Goal: Information Seeking & Learning: Check status

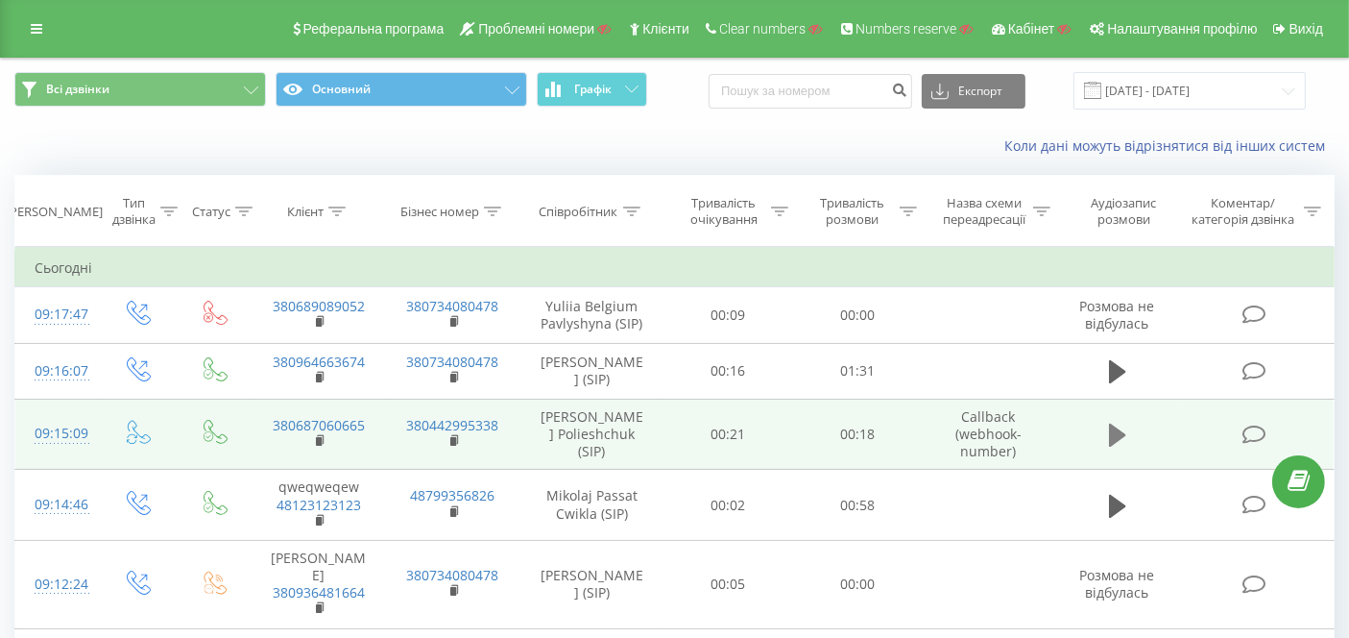
click at [1114, 425] on icon at bounding box center [1117, 434] width 17 height 23
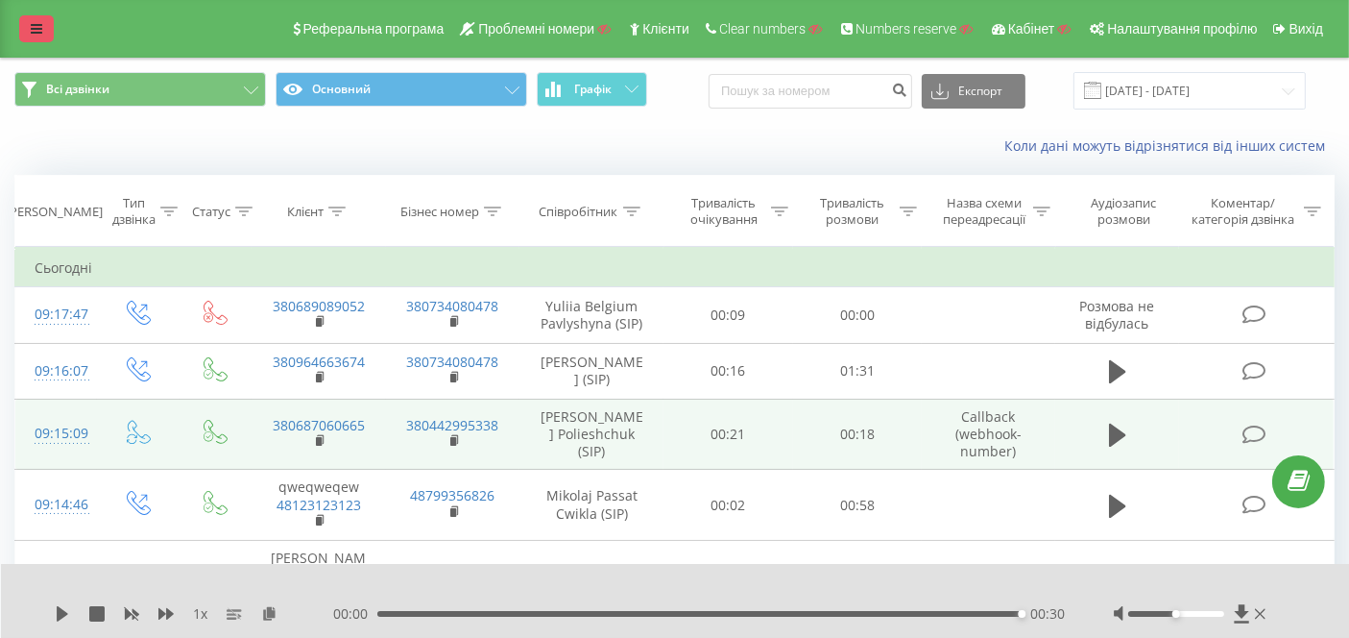
click at [40, 29] on icon at bounding box center [37, 28] width 12 height 13
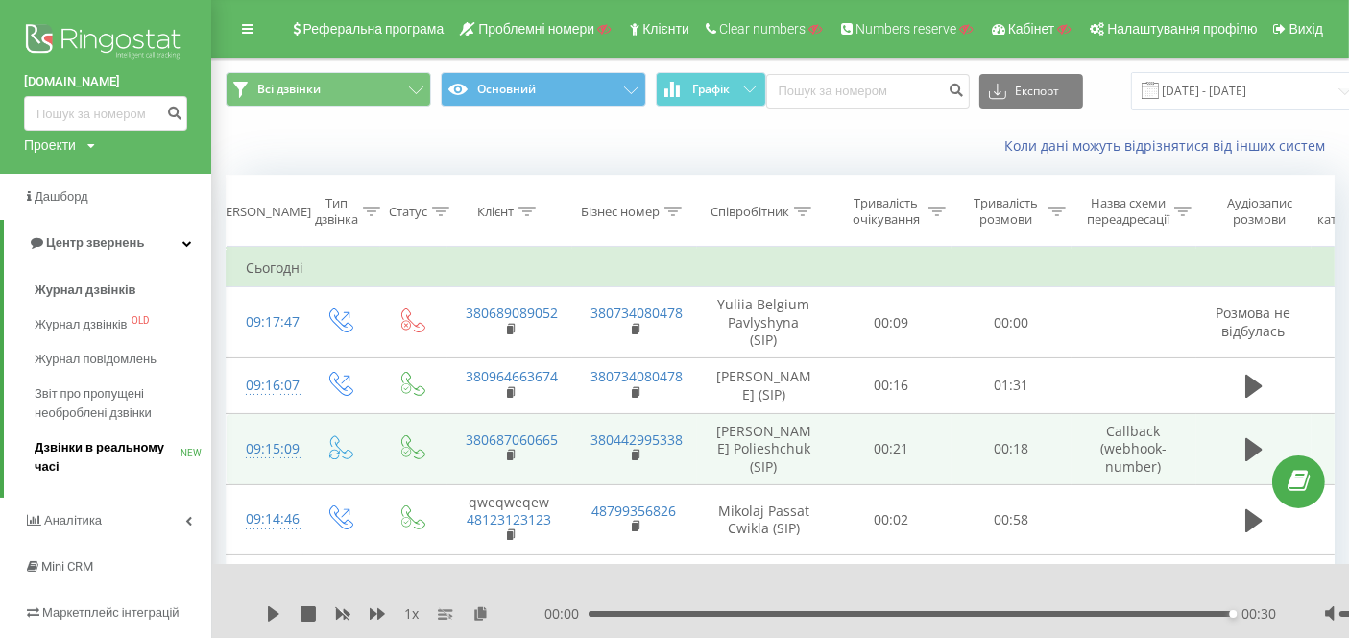
click at [80, 450] on span "Дзвінки в реальному часі" at bounding box center [108, 457] width 146 height 38
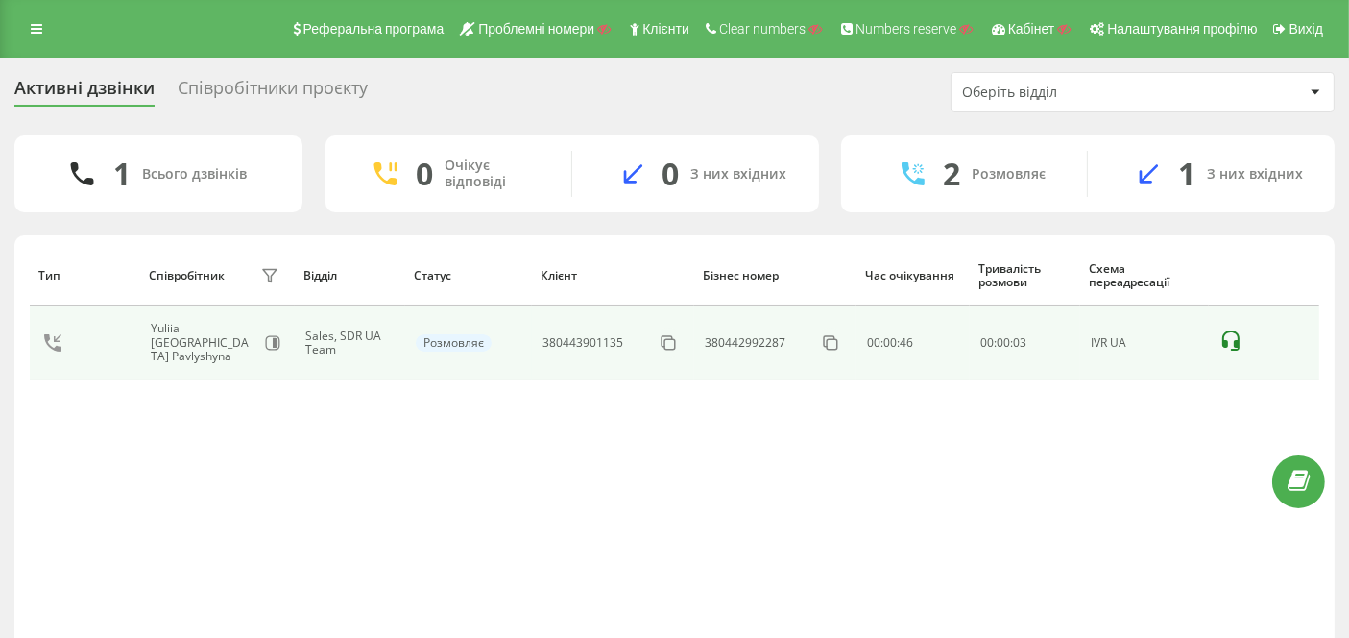
click at [1235, 332] on icon at bounding box center [1230, 340] width 23 height 23
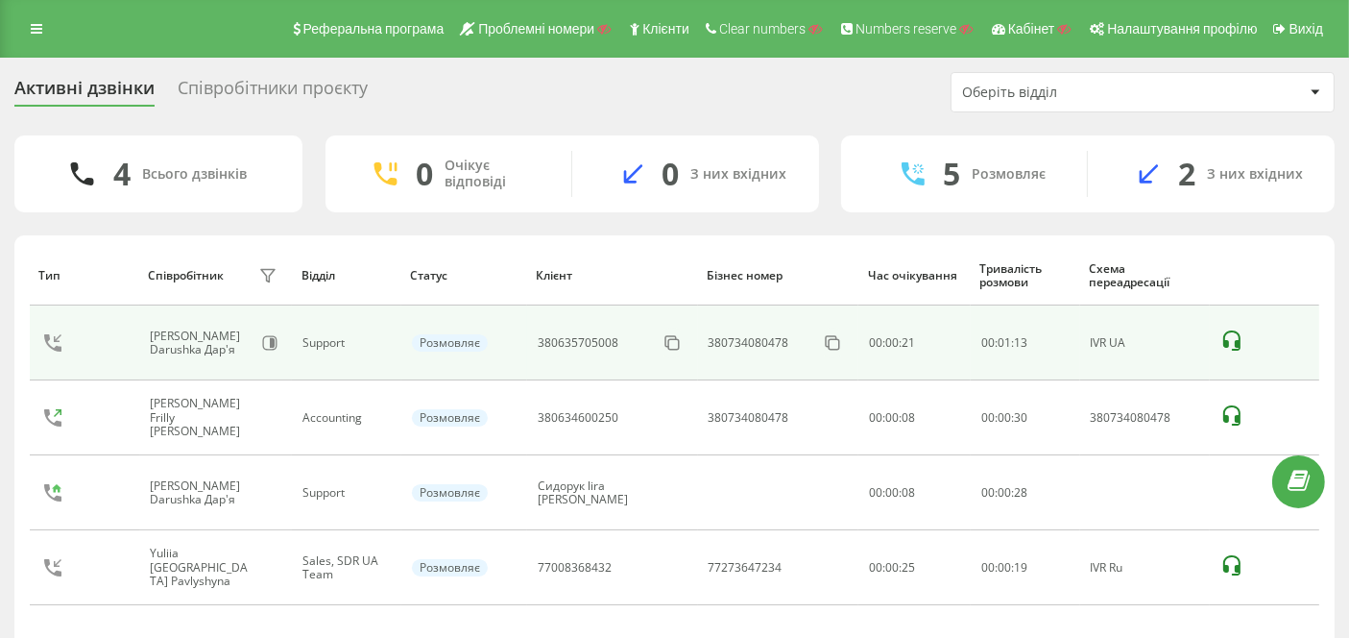
scroll to position [83, 0]
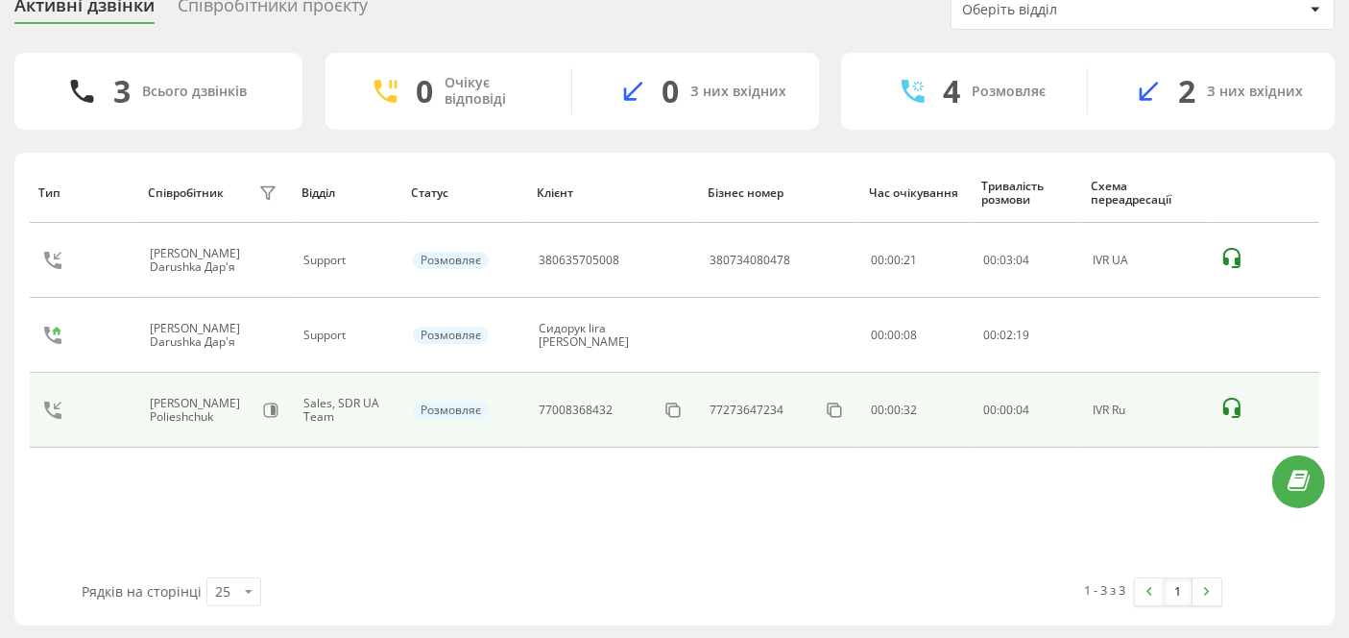
click at [1226, 398] on icon at bounding box center [1231, 408] width 17 height 20
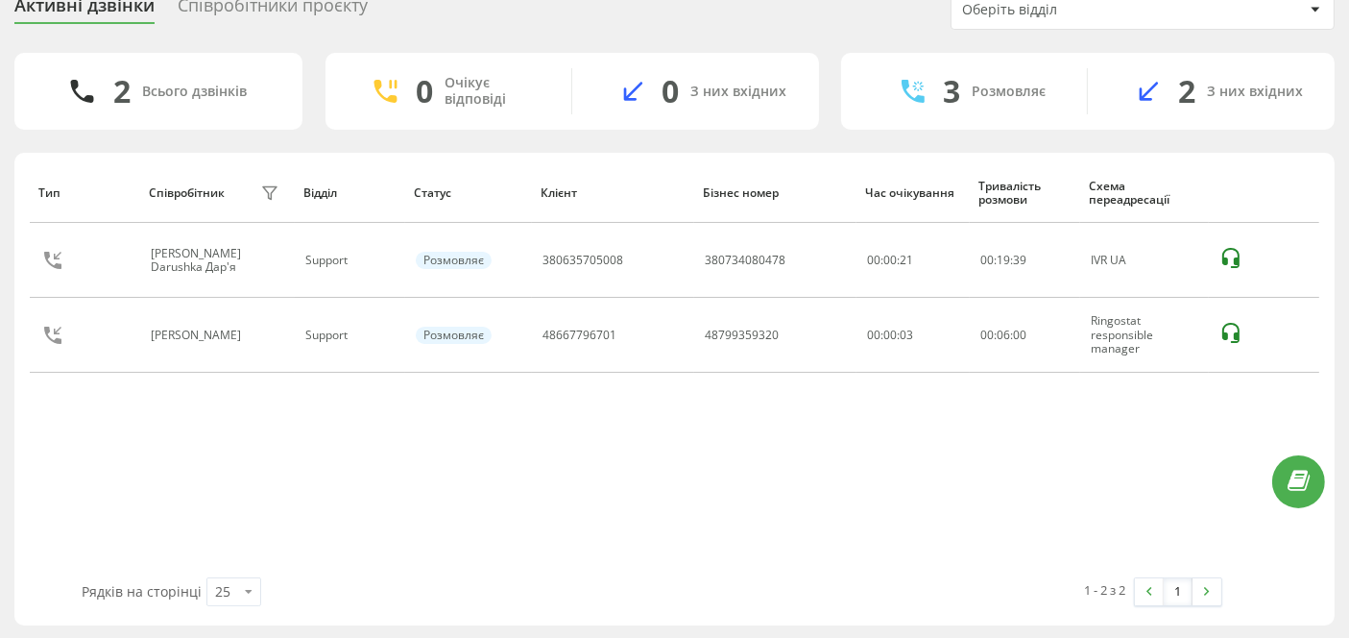
scroll to position [0, 0]
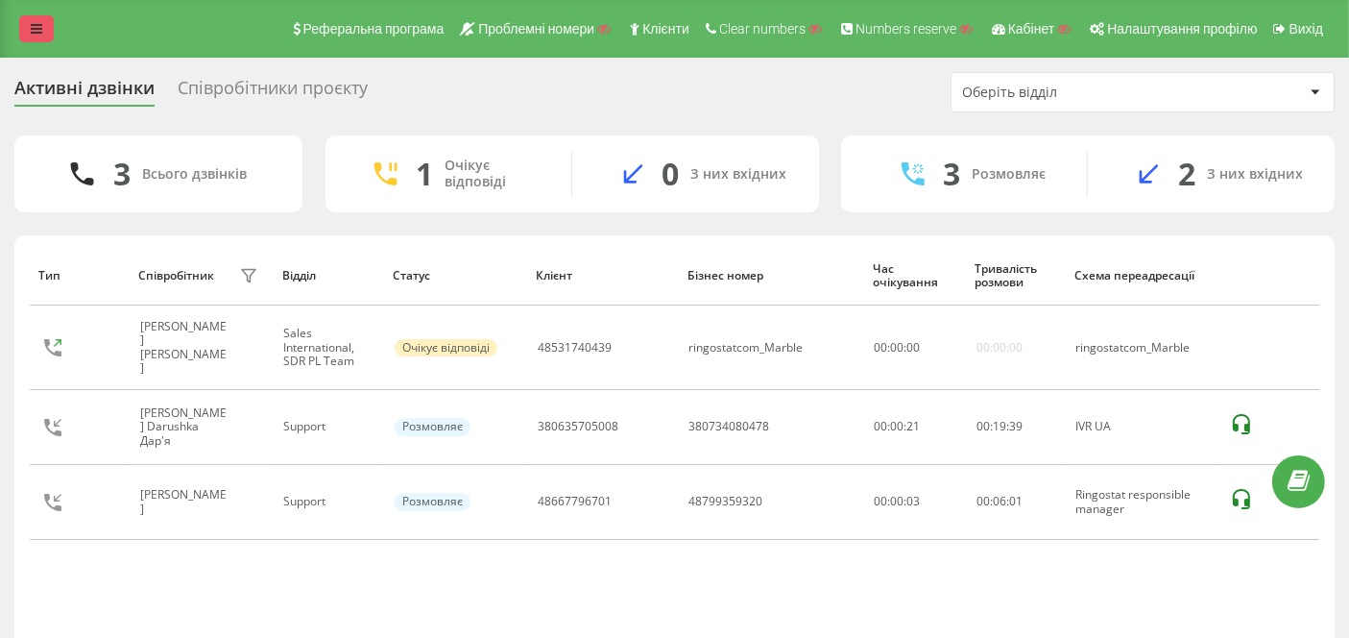
click at [23, 29] on link at bounding box center [36, 28] width 35 height 27
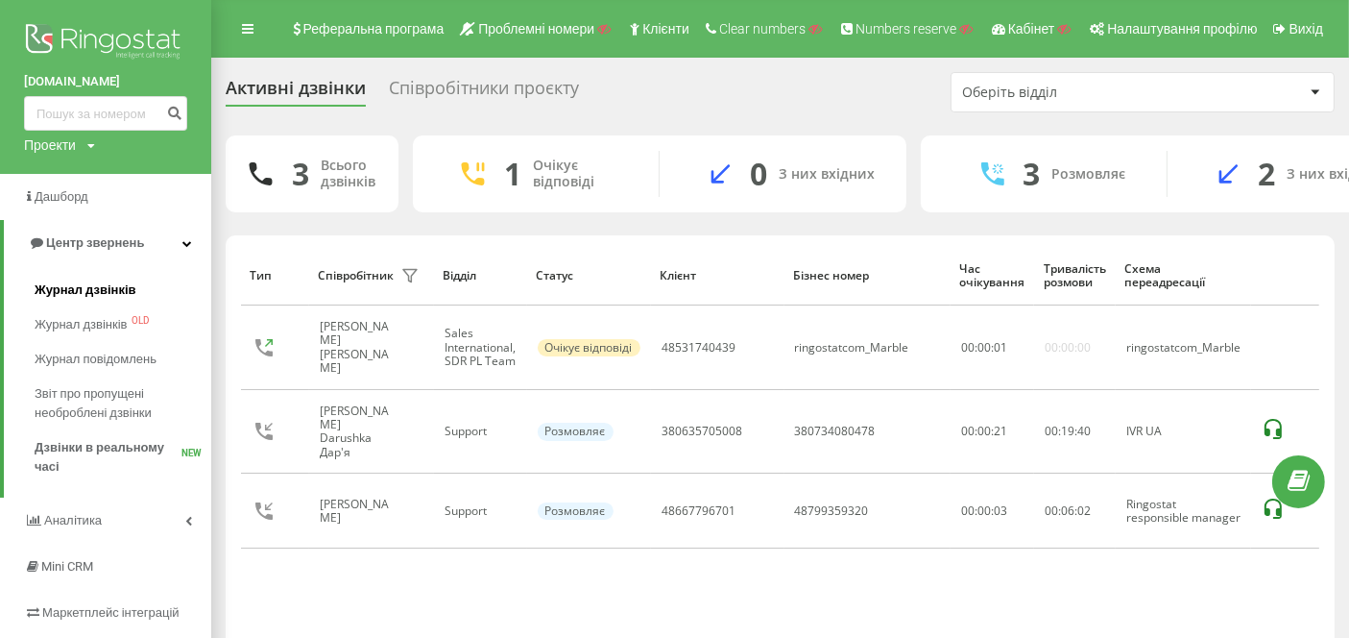
click at [77, 291] on span "Журнал дзвінків" at bounding box center [86, 289] width 102 height 19
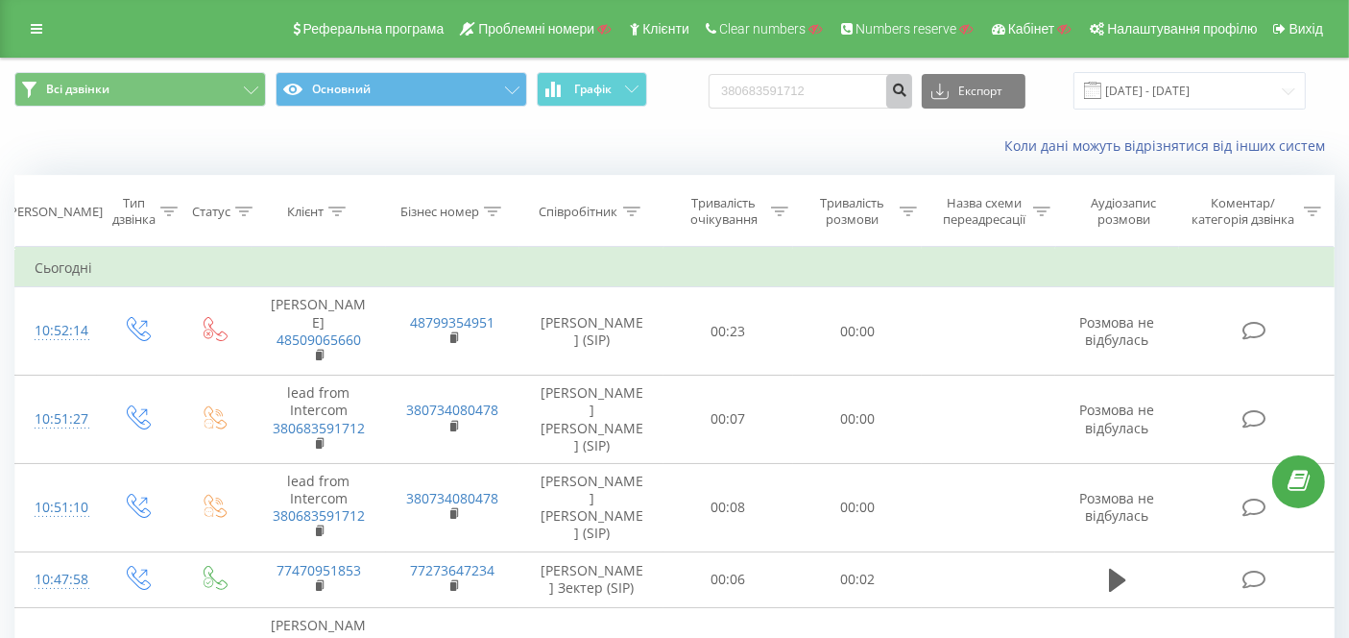
type input "380683591712"
click at [907, 84] on icon "submit" at bounding box center [899, 88] width 16 height 12
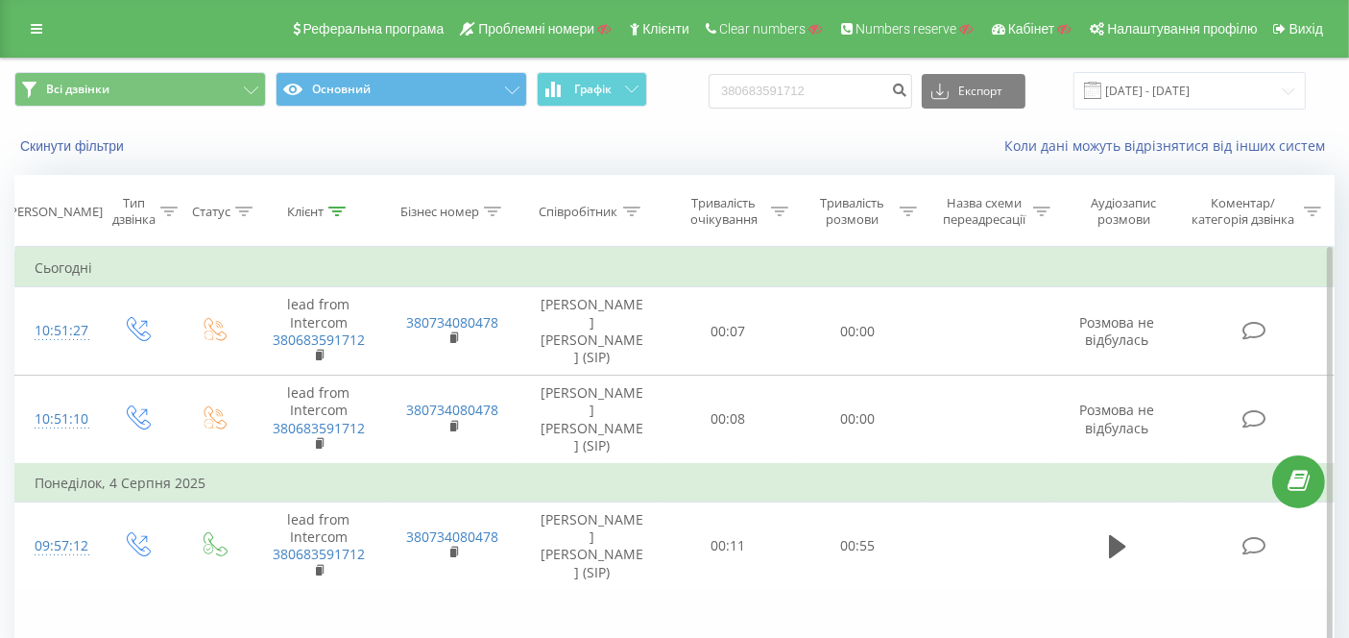
scroll to position [112, 0]
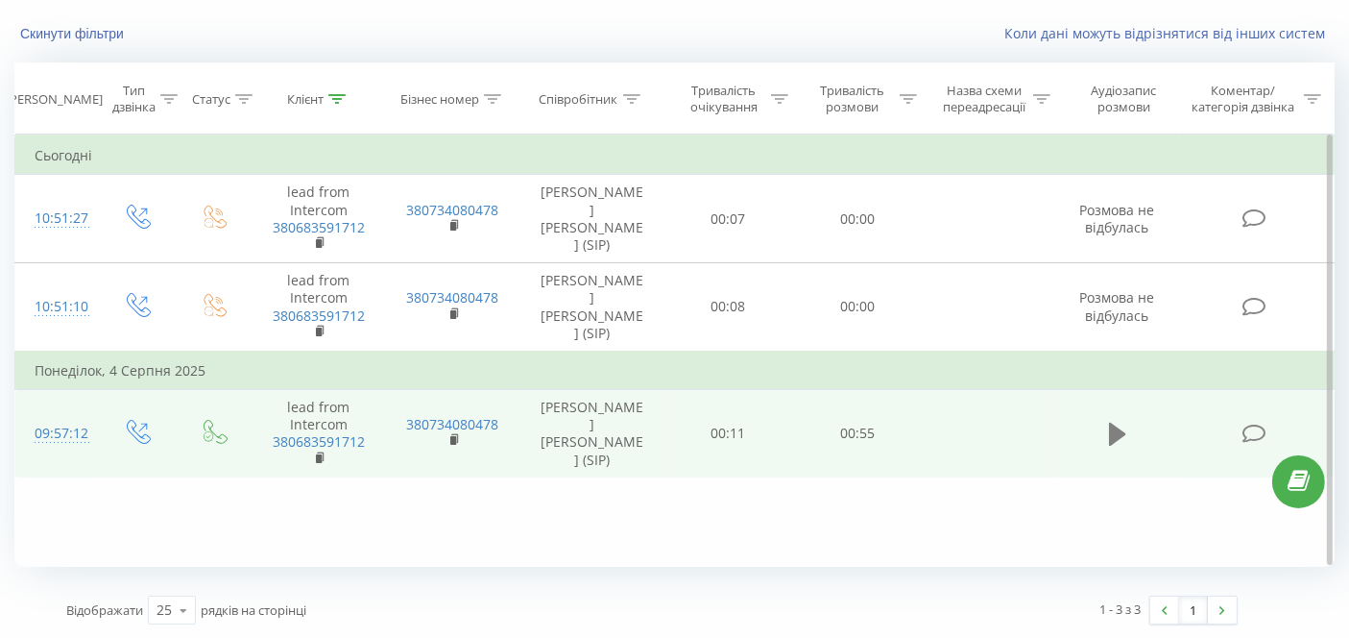
click at [1119, 429] on icon at bounding box center [1117, 433] width 17 height 23
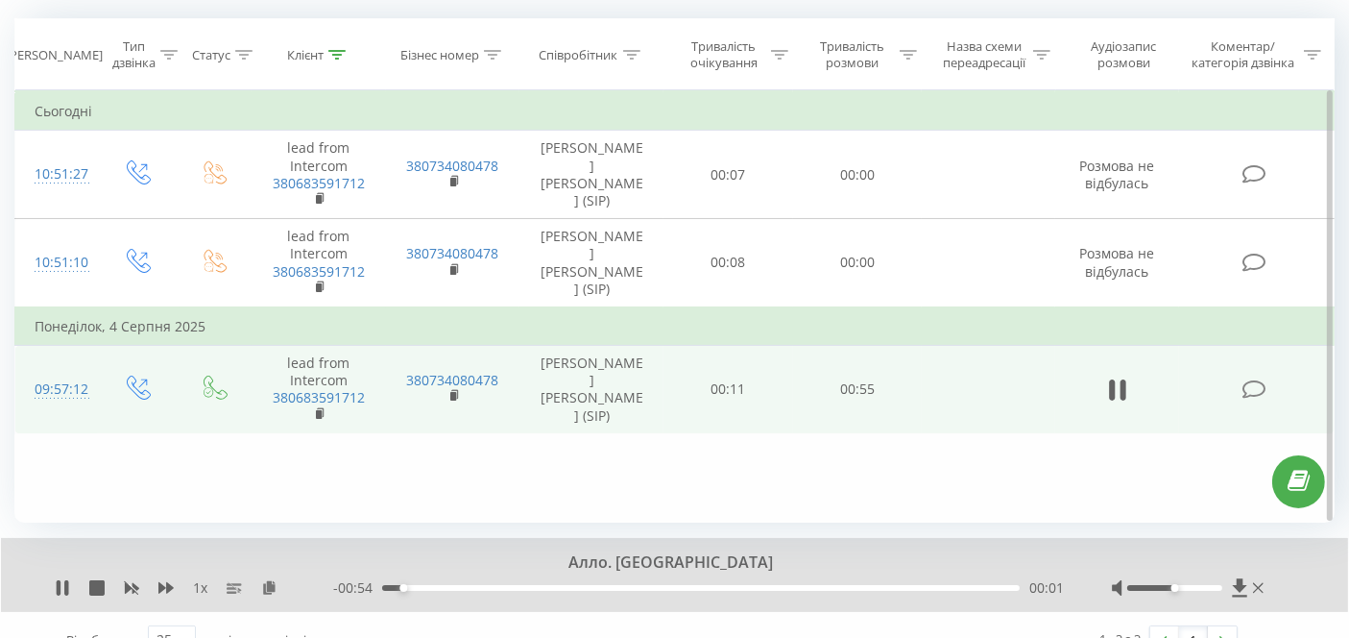
scroll to position [186, 0]
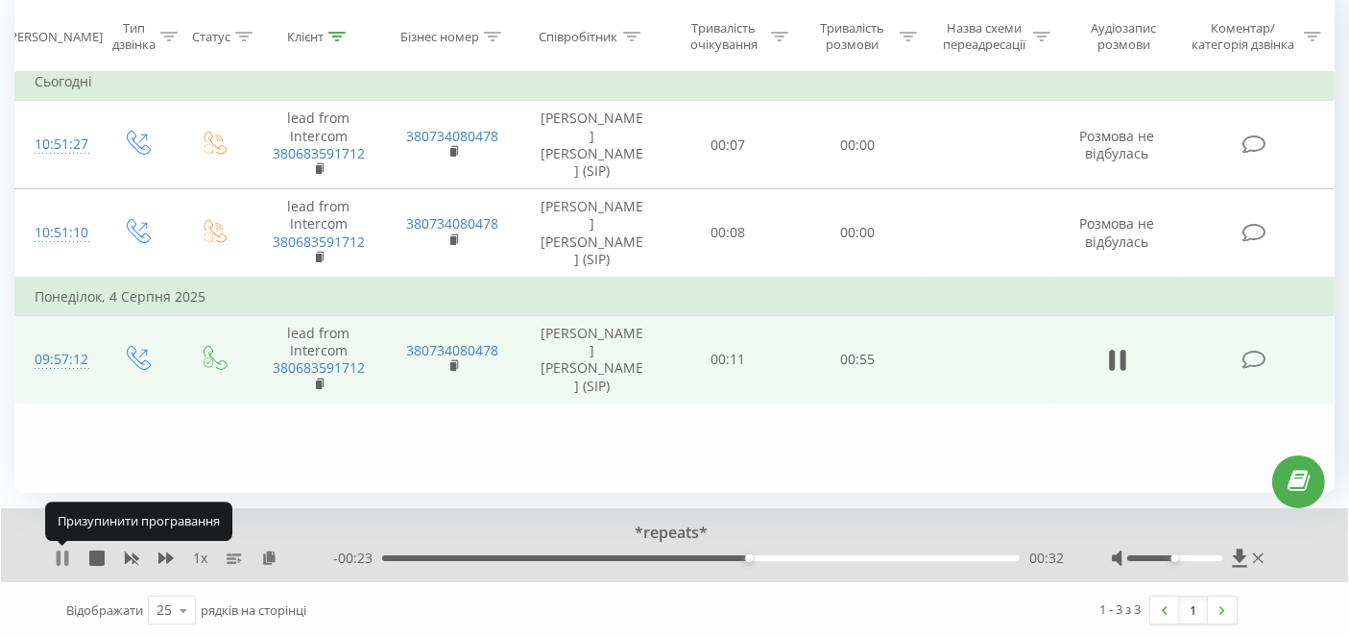
click at [60, 550] on icon at bounding box center [59, 557] width 4 height 15
click at [455, 360] on icon at bounding box center [454, 364] width 7 height 9
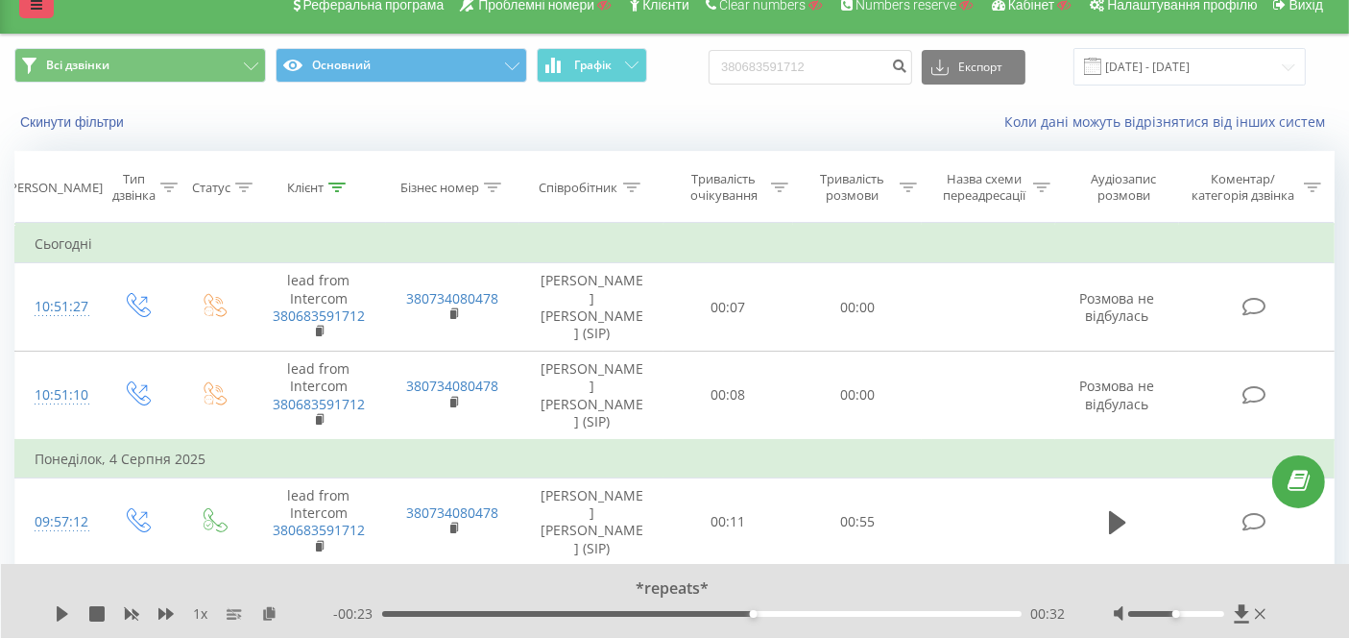
scroll to position [0, 0]
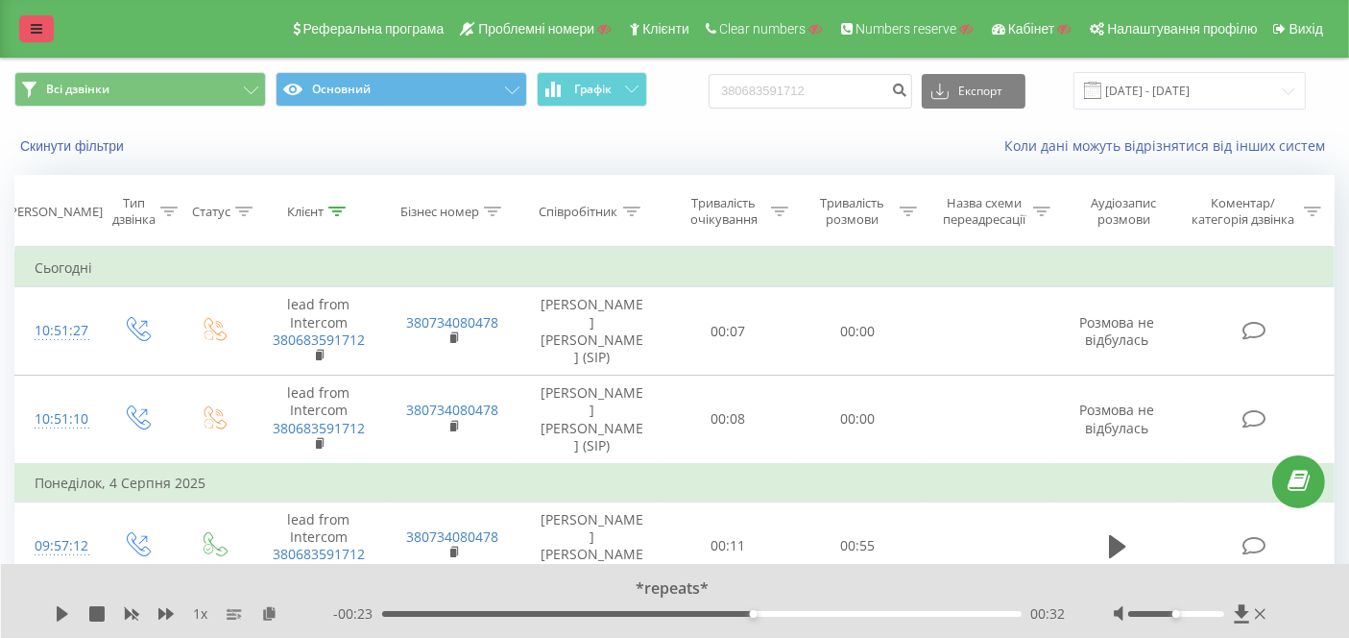
click at [31, 22] on icon at bounding box center [37, 28] width 12 height 13
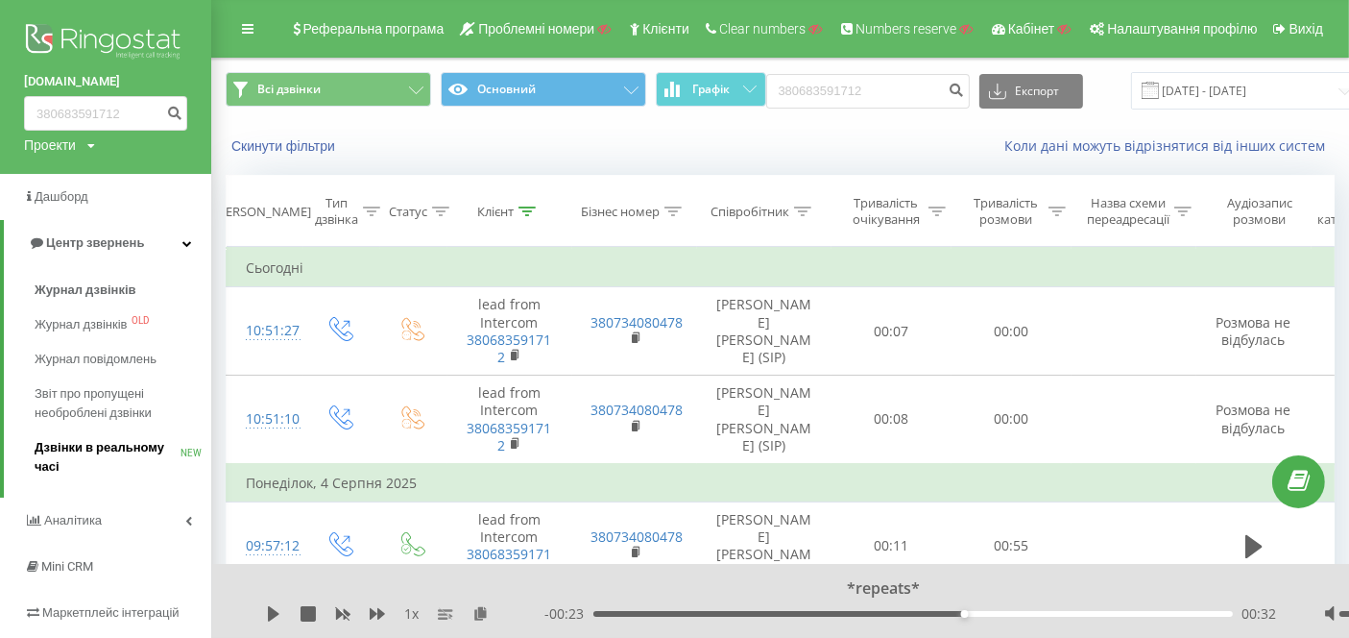
click at [104, 443] on span "Дзвінки в реальному часі" at bounding box center [108, 457] width 146 height 38
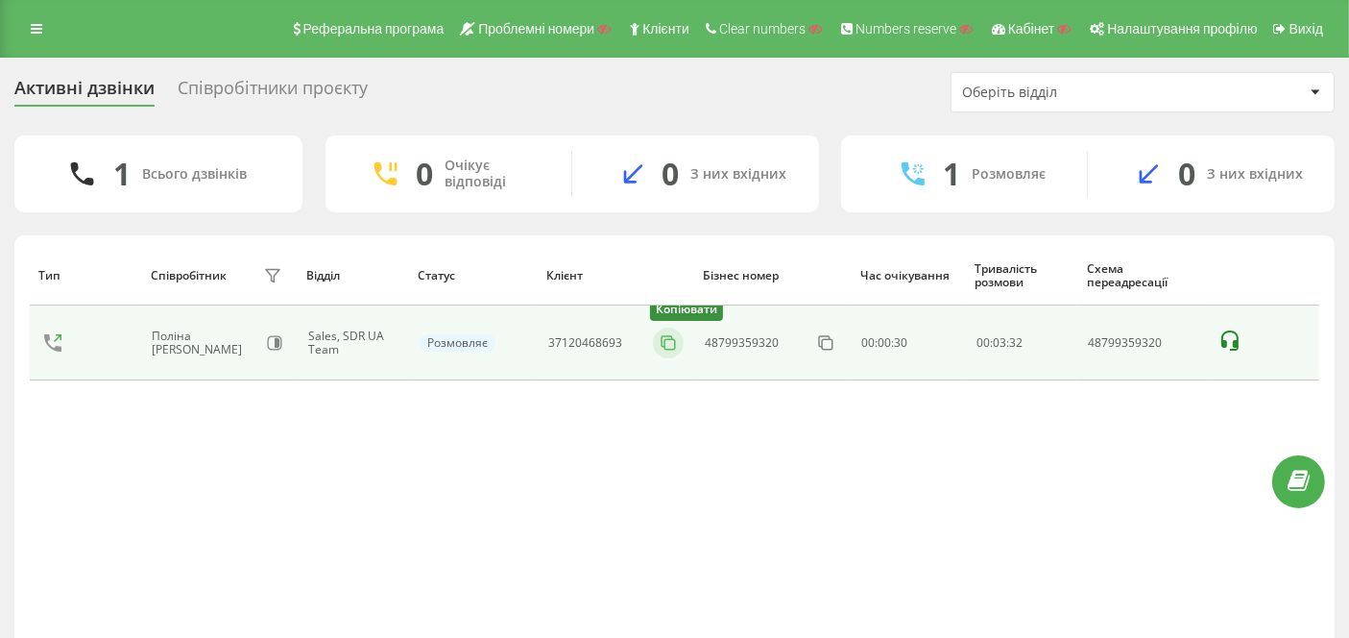
click at [679, 344] on button at bounding box center [668, 342] width 31 height 21
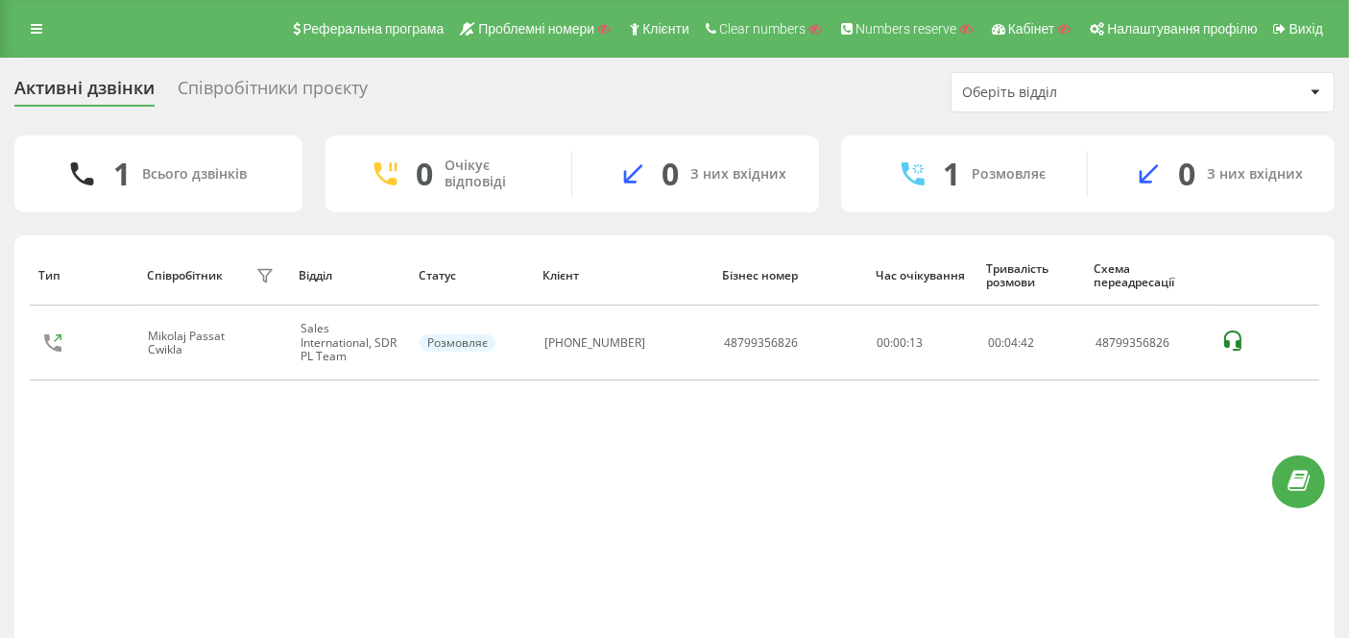
click at [235, 595] on div "Тип Співробітник фільтру Відділ Статус Клієнт Бізнес номер Час очікування Трива…" at bounding box center [675, 452] width 1290 height 415
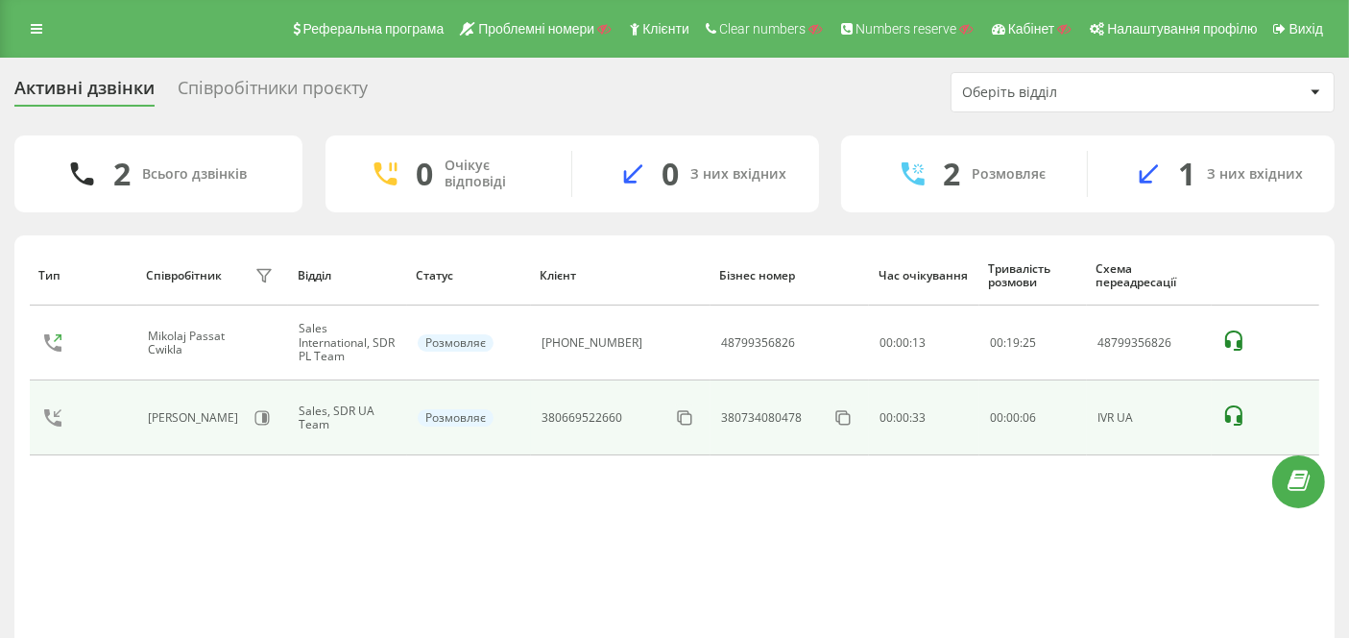
click at [1242, 410] on icon at bounding box center [1233, 415] width 23 height 23
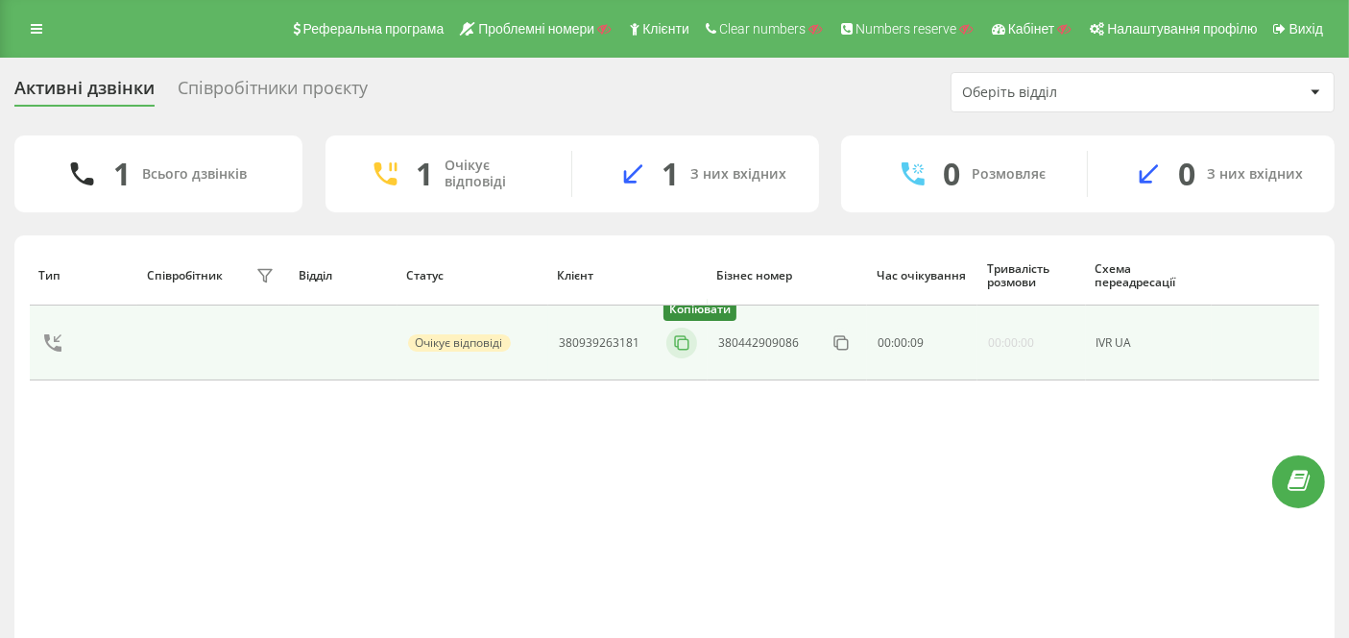
click at [675, 337] on icon at bounding box center [680, 341] width 11 height 11
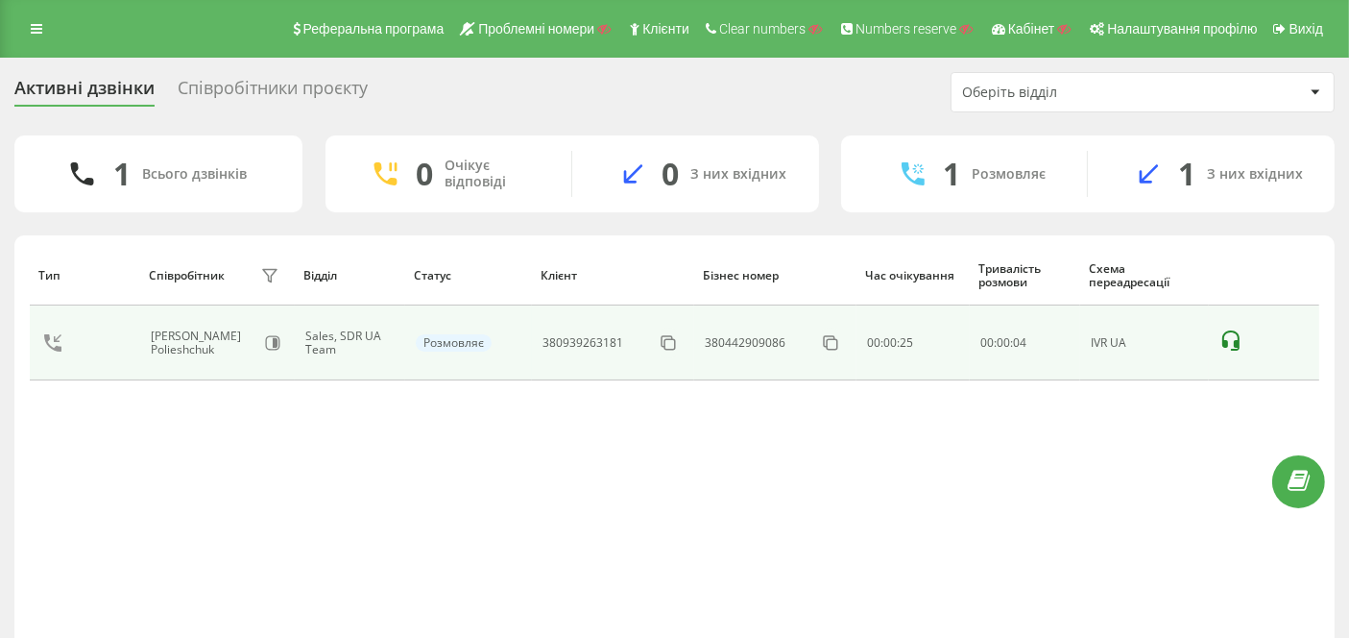
click at [1229, 333] on icon at bounding box center [1230, 340] width 23 height 23
click at [661, 333] on icon at bounding box center [668, 342] width 19 height 19
click at [1235, 340] on icon at bounding box center [1230, 340] width 17 height 20
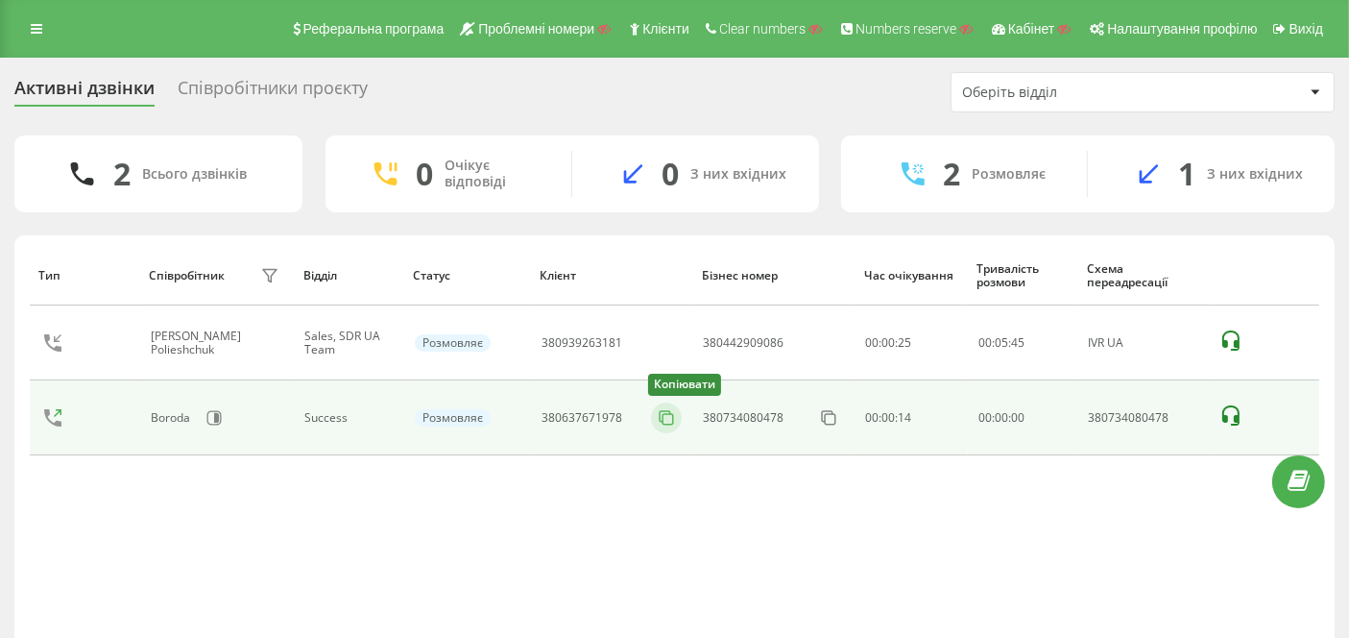
click at [665, 416] on icon at bounding box center [666, 417] width 19 height 19
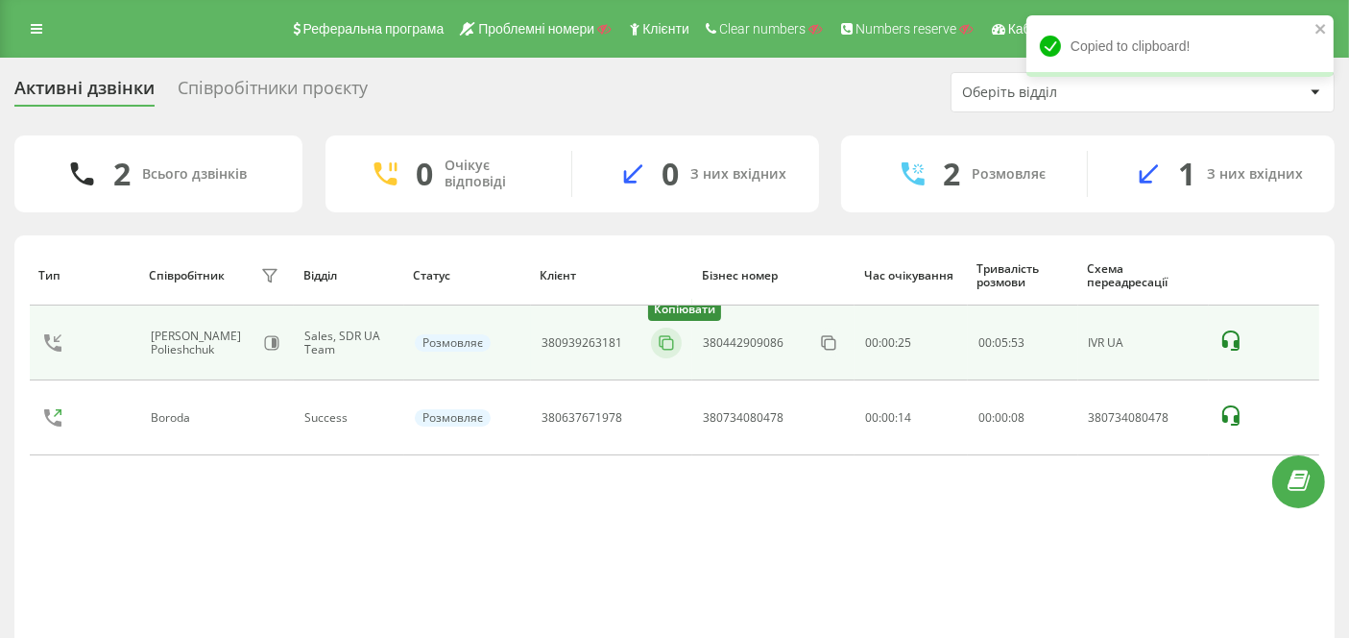
click at [662, 336] on icon at bounding box center [666, 342] width 19 height 19
click at [1233, 325] on td at bounding box center [1264, 342] width 110 height 75
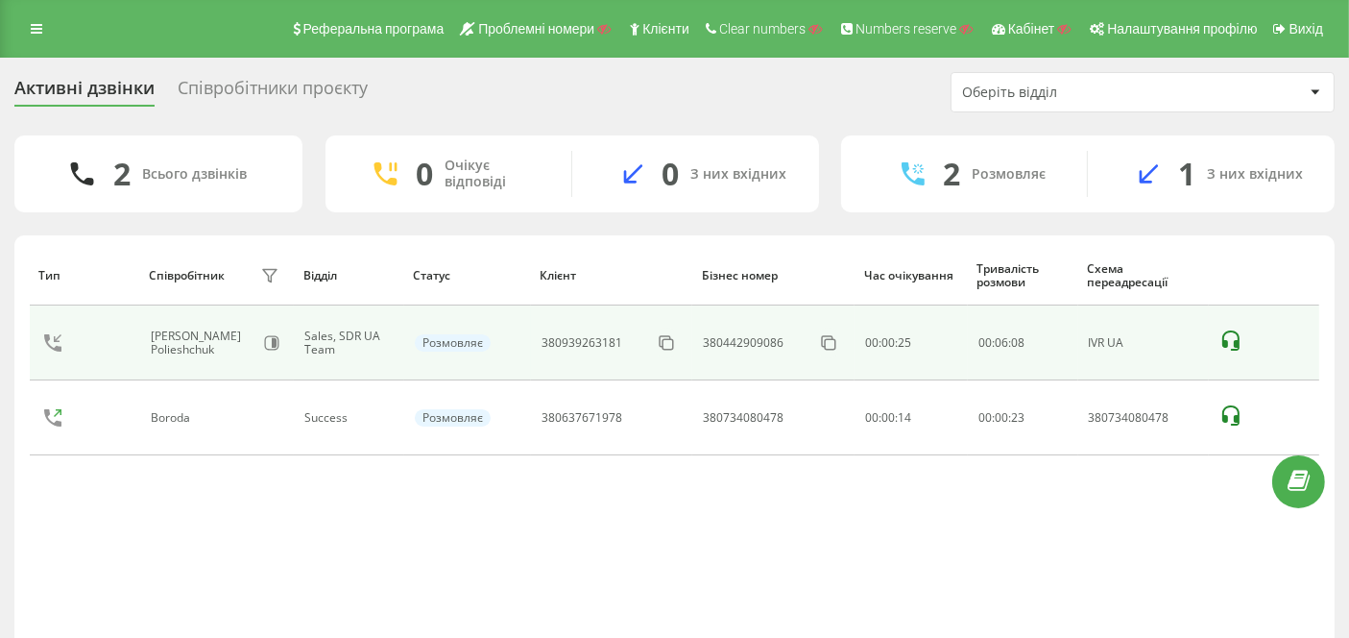
click at [1231, 340] on icon at bounding box center [1230, 340] width 23 height 23
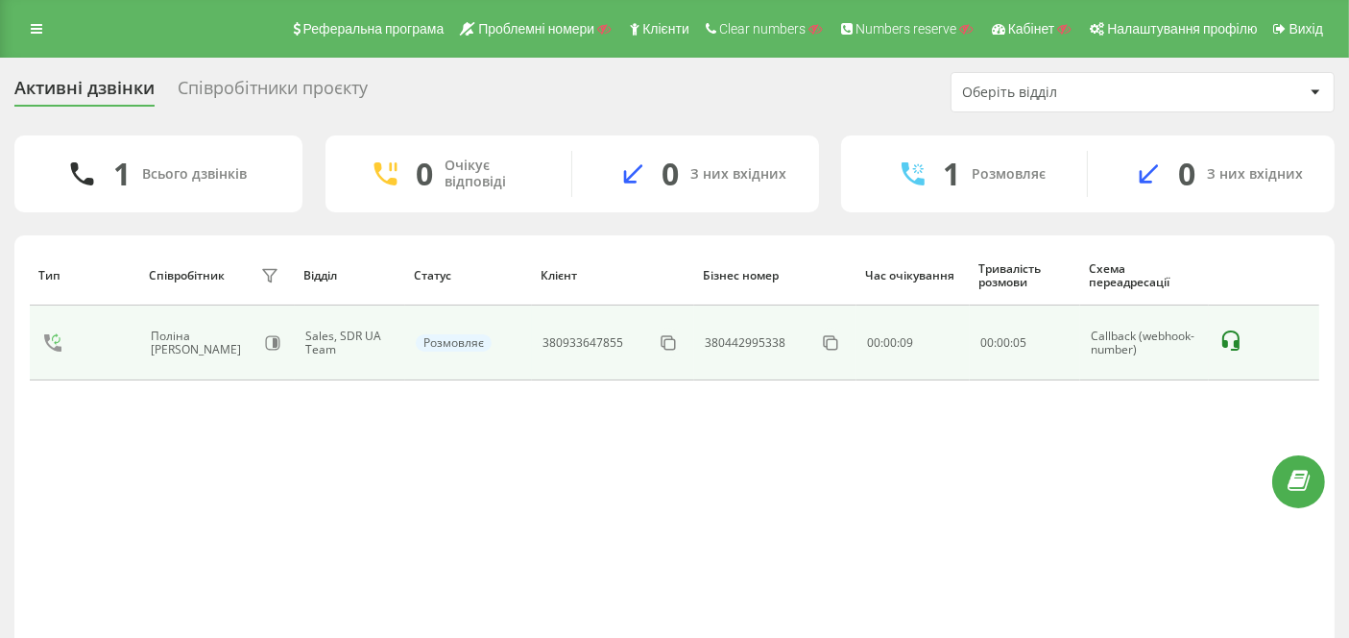
click at [1232, 341] on icon at bounding box center [1230, 340] width 23 height 23
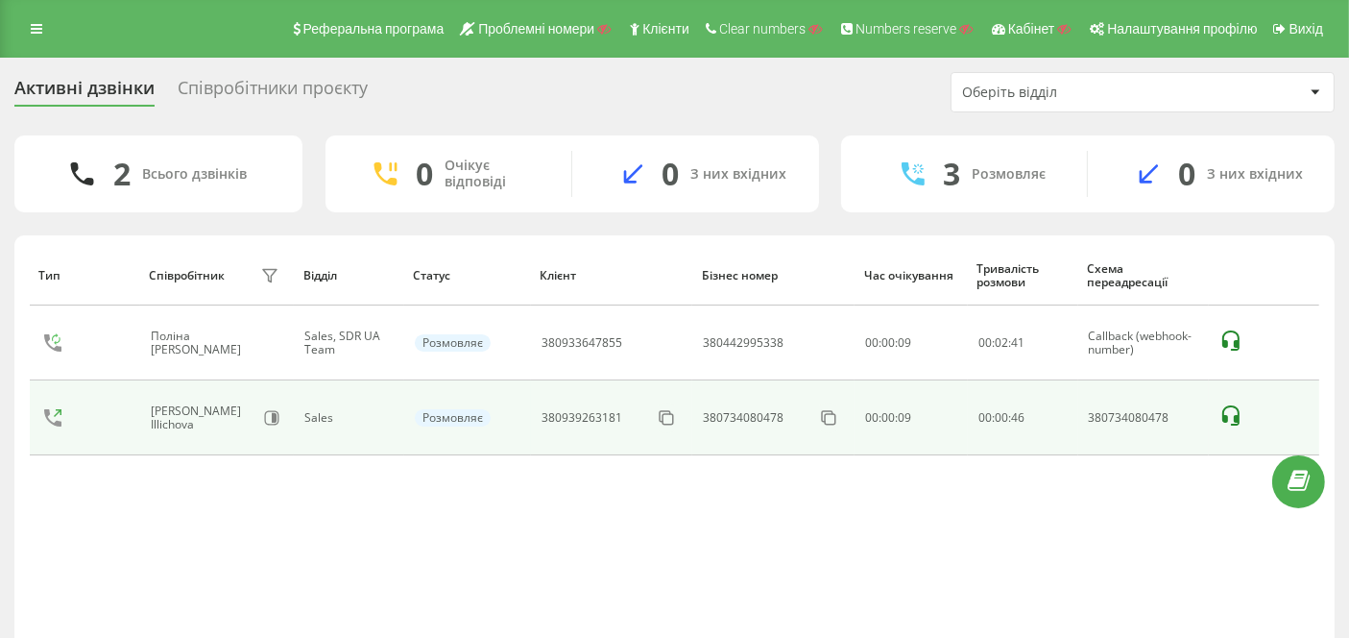
click at [1245, 411] on td at bounding box center [1264, 417] width 110 height 75
click at [1230, 413] on icon at bounding box center [1230, 415] width 23 height 23
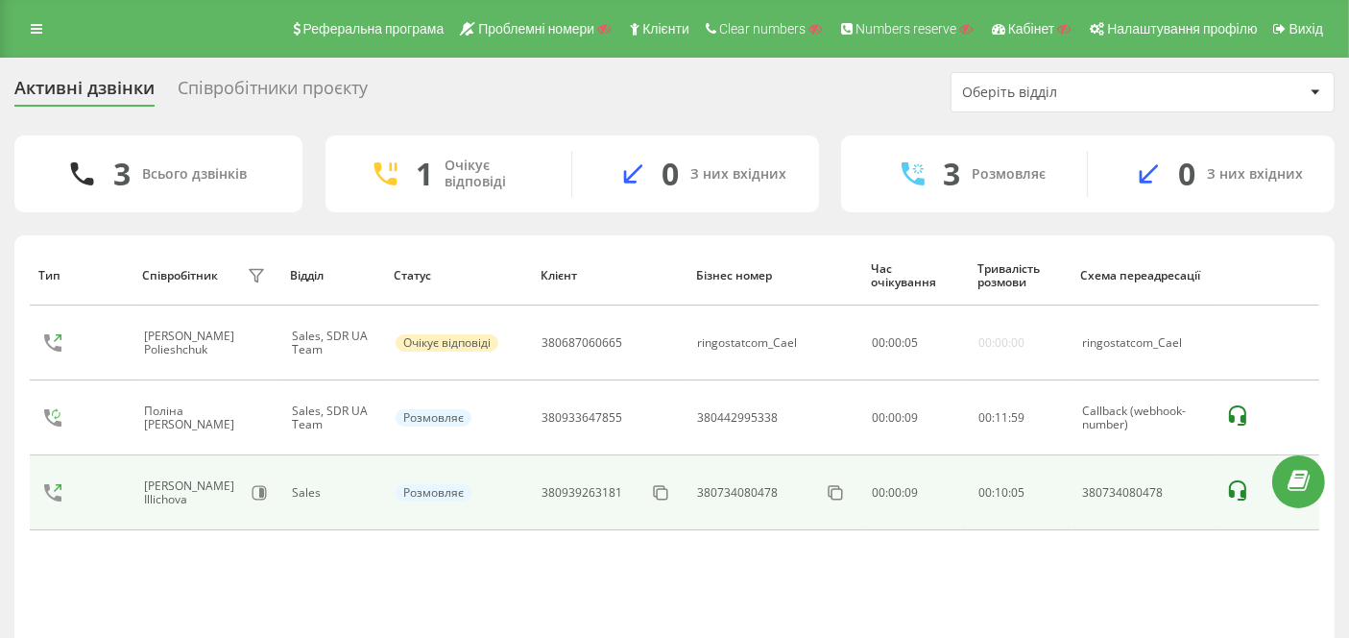
click at [1237, 485] on icon at bounding box center [1237, 490] width 23 height 23
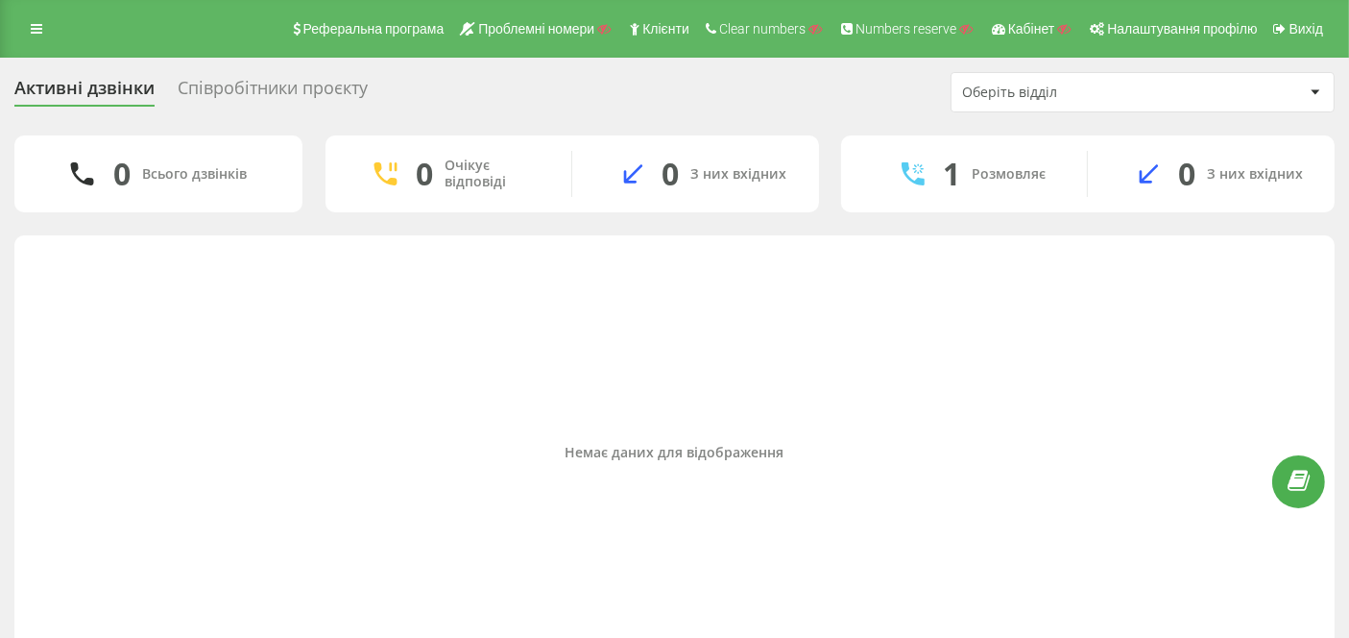
click at [36, 42] on div "Реферальна програма Проблемні номери Клієнти Clear numbers Numbers reserve Кабі…" at bounding box center [674, 29] width 1349 height 58
click at [41, 34] on icon at bounding box center [37, 28] width 12 height 13
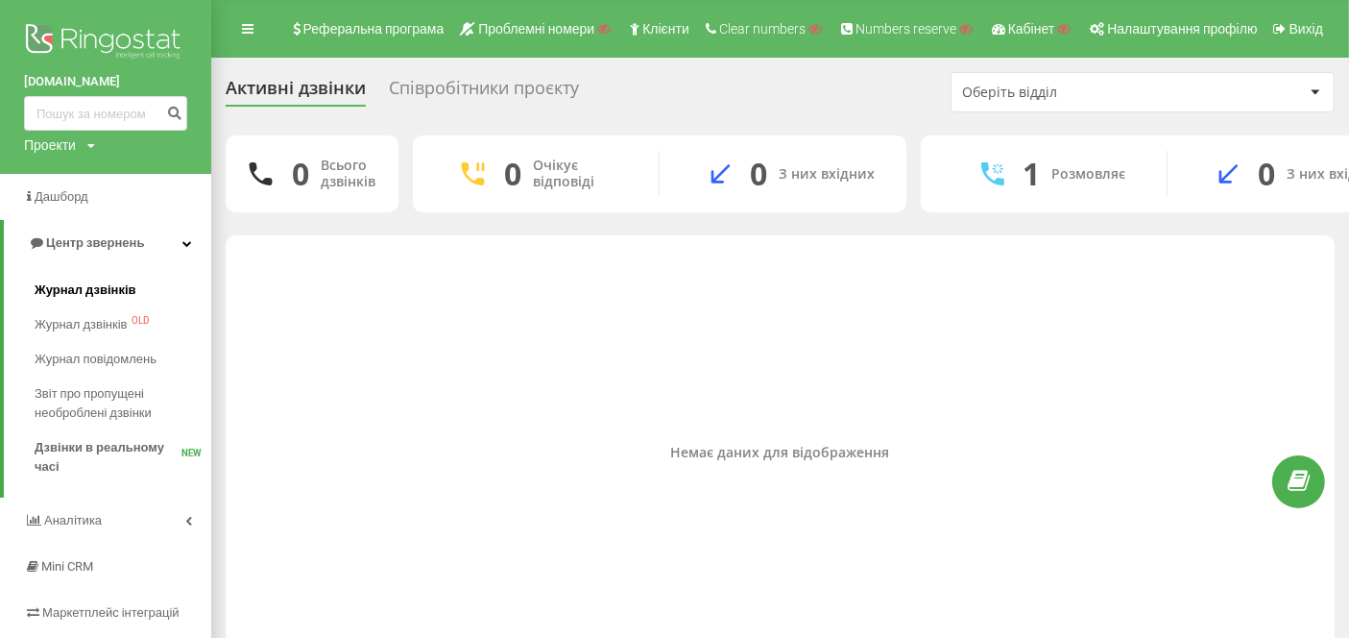
click at [96, 283] on span "Журнал дзвінків" at bounding box center [86, 289] width 102 height 19
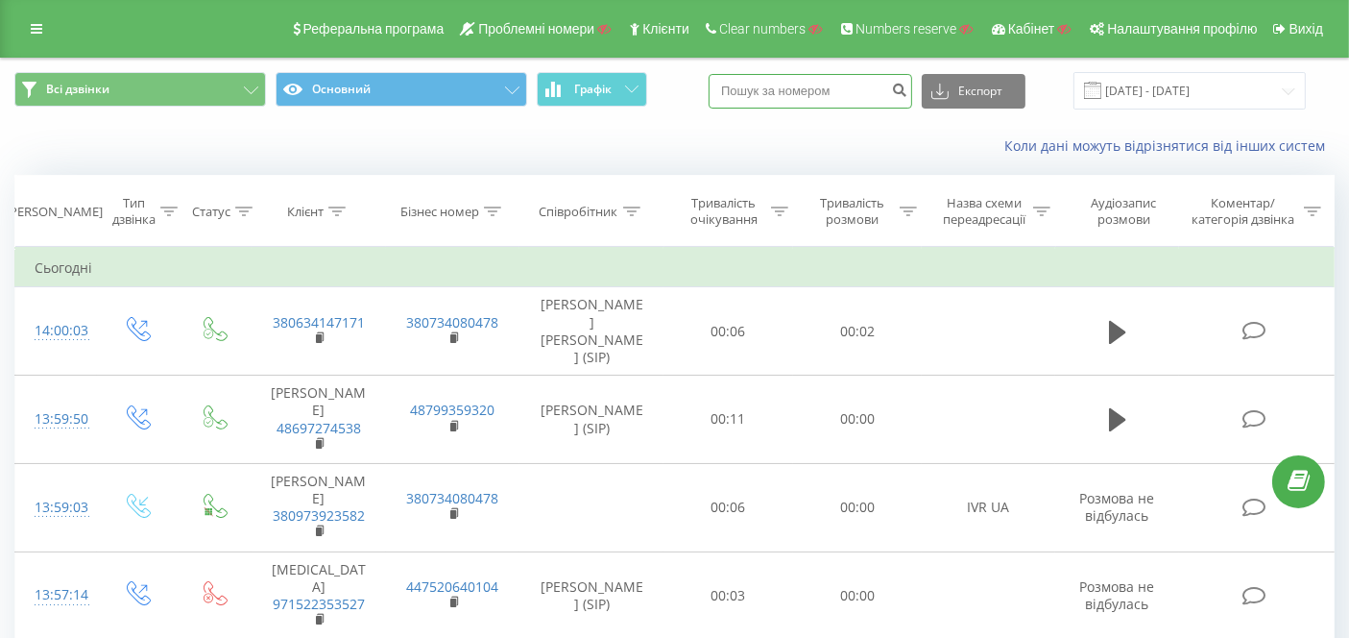
click at [850, 91] on input at bounding box center [811, 91] width 204 height 35
paste input "380973923582"
type input "380973923582"
click at [907, 91] on icon "submit" at bounding box center [899, 88] width 16 height 12
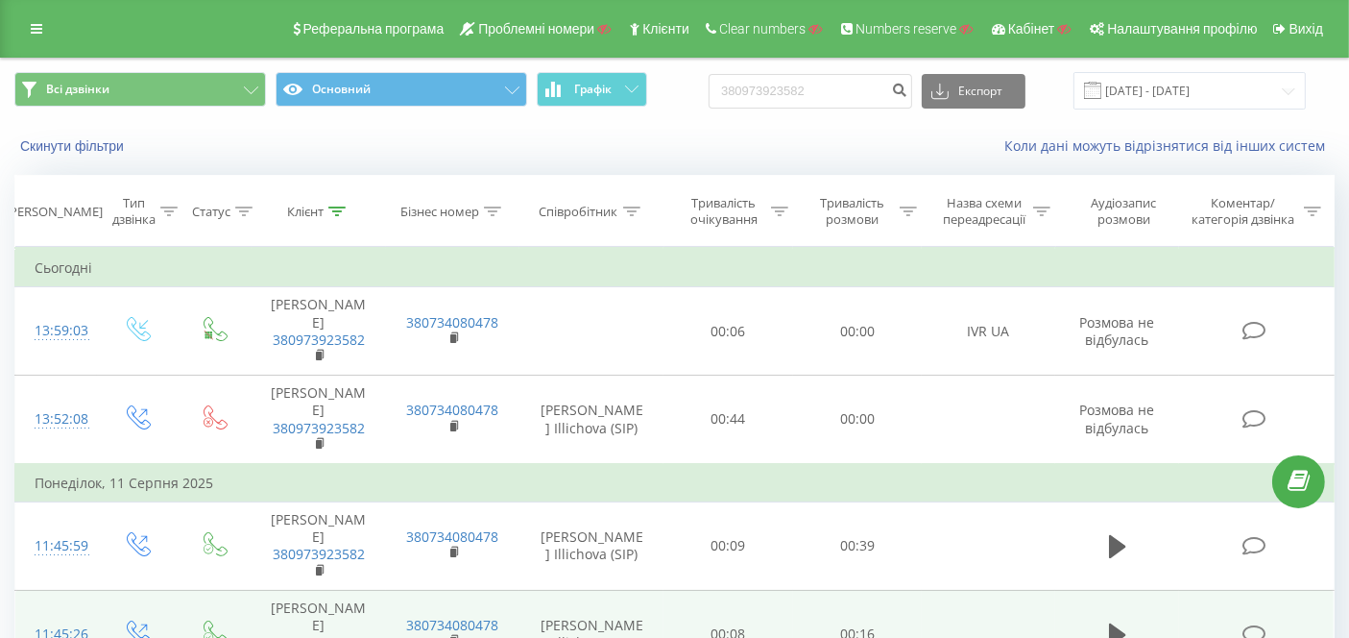
drag, startPoint x: 321, startPoint y: 331, endPoint x: 261, endPoint y: 542, distance: 218.5
click at [320, 349] on icon at bounding box center [321, 355] width 11 height 13
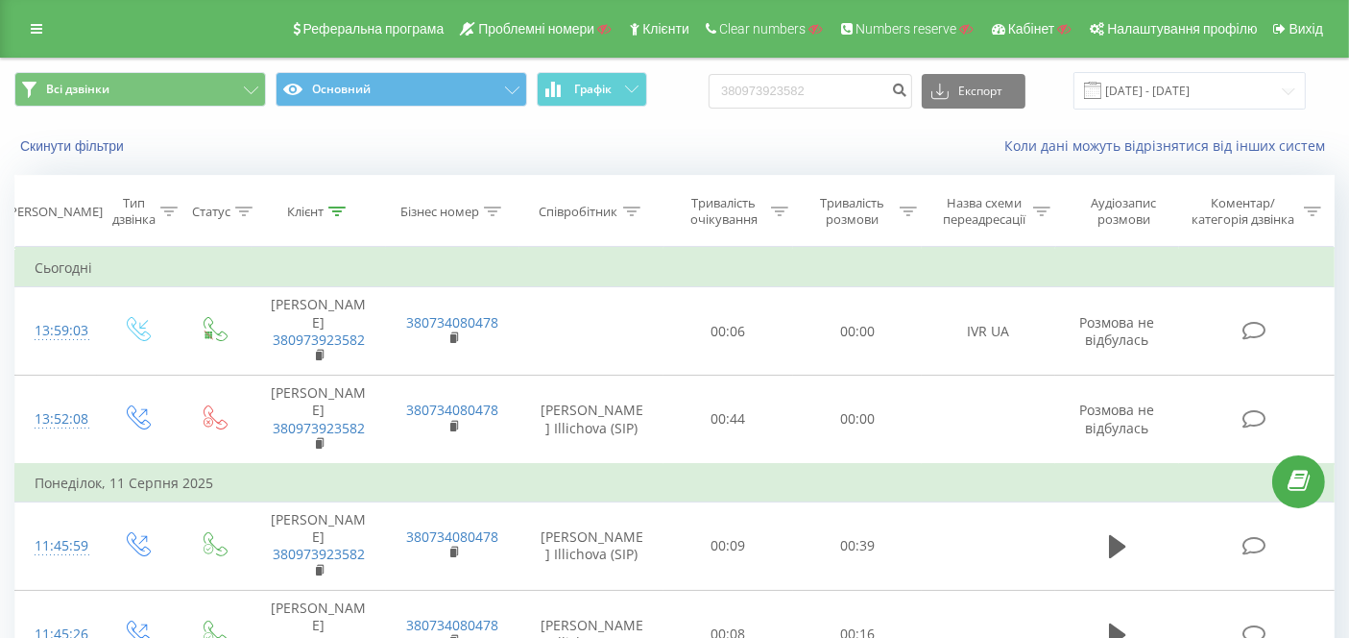
click at [55, 25] on div "Реферальна програма Проблемні номери Клієнти Clear numbers Numbers reserve Кабі…" at bounding box center [674, 29] width 1349 height 58
drag, startPoint x: 858, startPoint y: 78, endPoint x: 702, endPoint y: 78, distance: 156.5
click at [700, 78] on div "Всі дзвінки Основний Графік 380973923582 Експорт .csv .xls .xlsx 19.05.2025 - 1…" at bounding box center [674, 90] width 1320 height 37
paste input "734153025"
type input "380734153025"
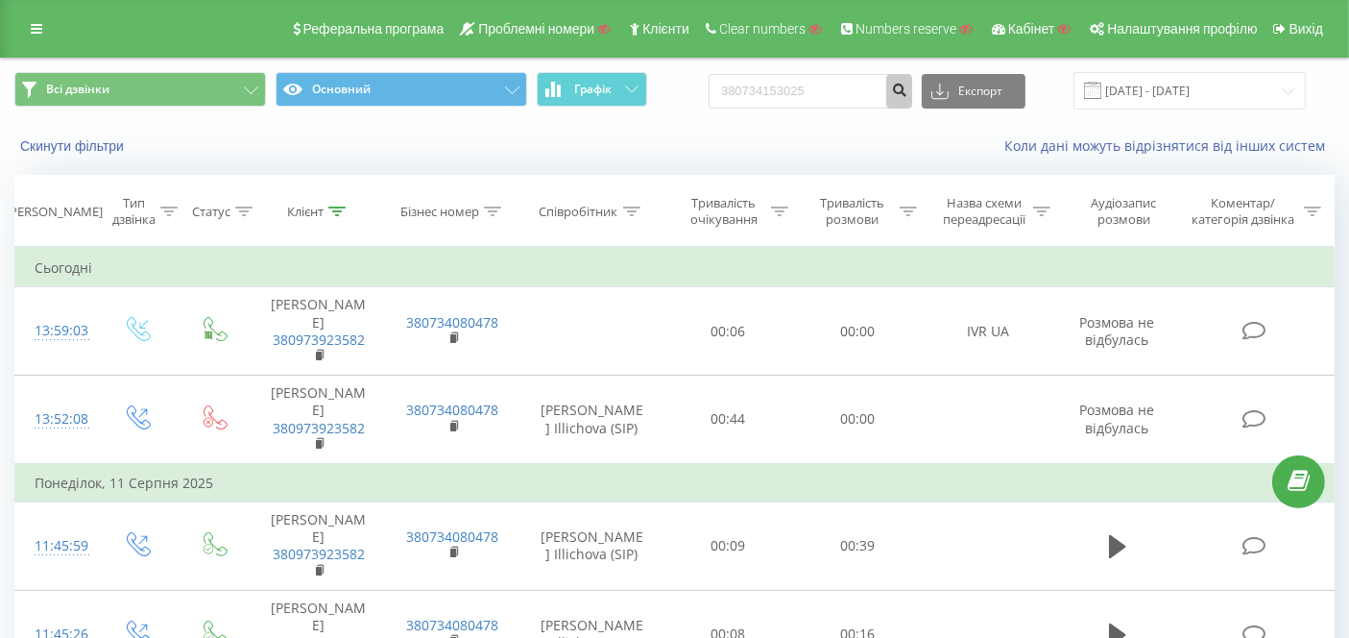
click at [907, 93] on icon "submit" at bounding box center [899, 88] width 16 height 12
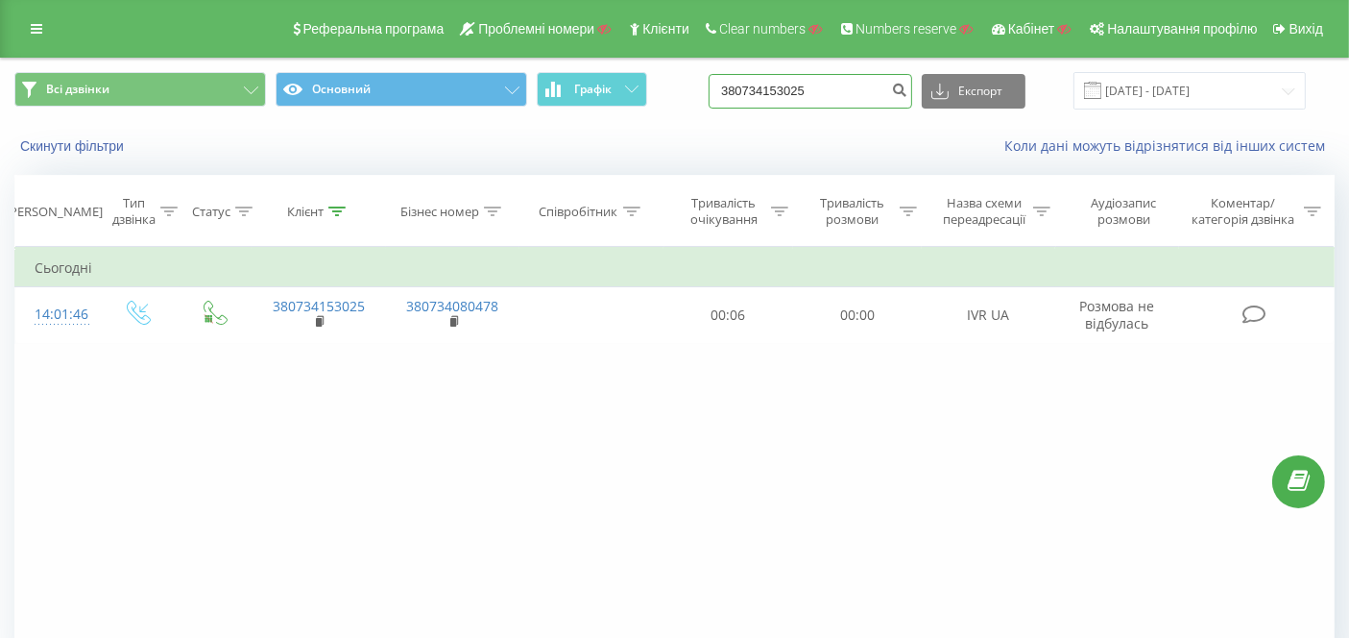
drag, startPoint x: 805, startPoint y: 89, endPoint x: 715, endPoint y: 83, distance: 89.5
click at [715, 83] on div "Всі дзвінки Основний Графік 380734153025 Експорт .csv .xls .xlsx 19.05.2025 - 1…" at bounding box center [674, 90] width 1320 height 37
paste input "960588886"
type input "380960588886"
click at [907, 88] on icon "submit" at bounding box center [899, 88] width 16 height 12
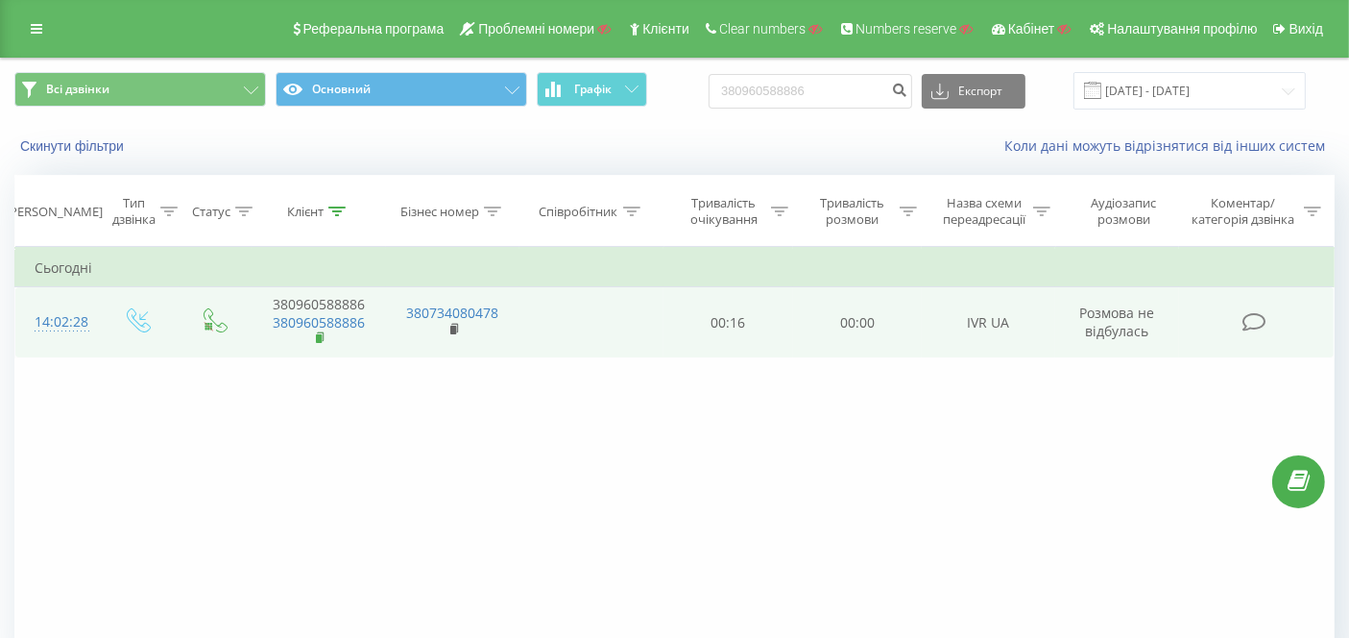
click at [325, 332] on icon at bounding box center [321, 337] width 11 height 13
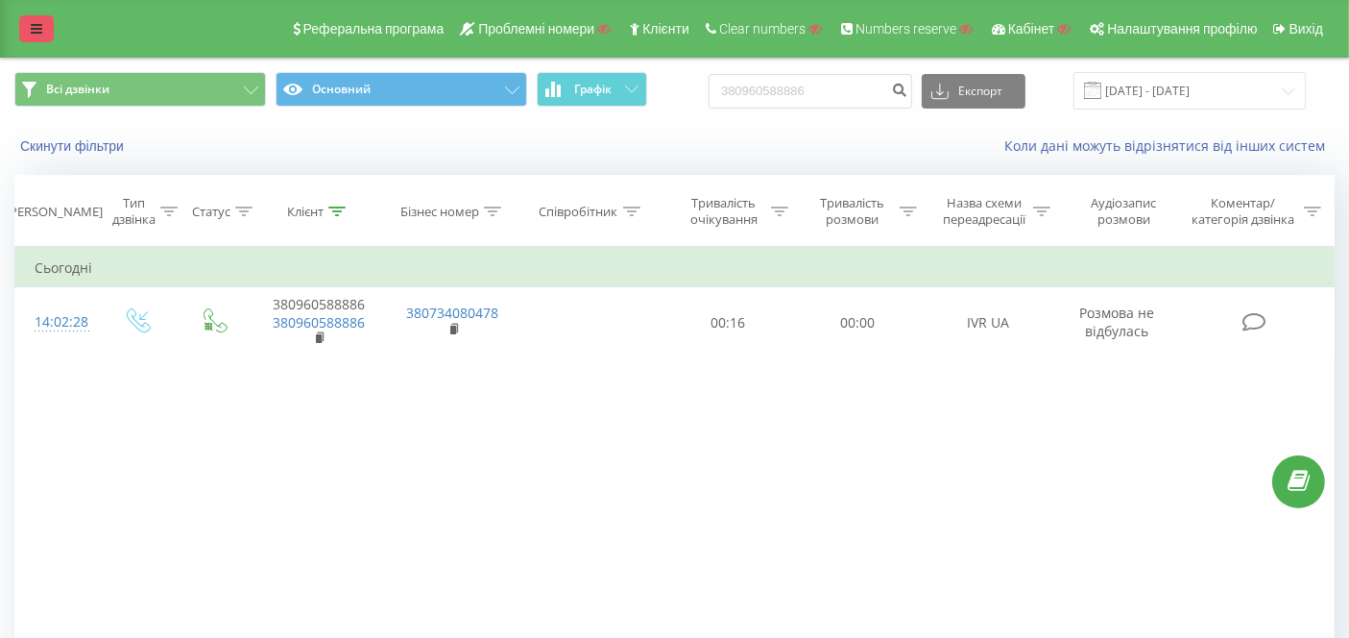
click at [40, 31] on icon at bounding box center [37, 28] width 12 height 13
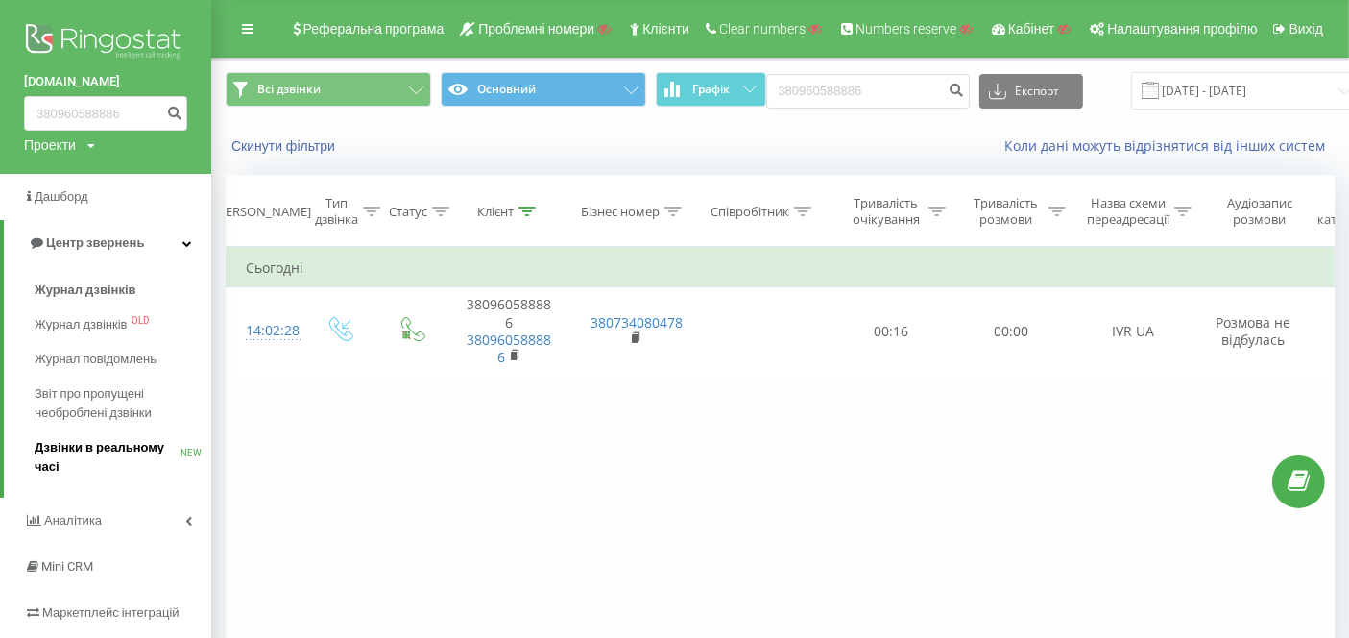
click at [74, 451] on span "Дзвінки в реальному часі" at bounding box center [108, 457] width 146 height 38
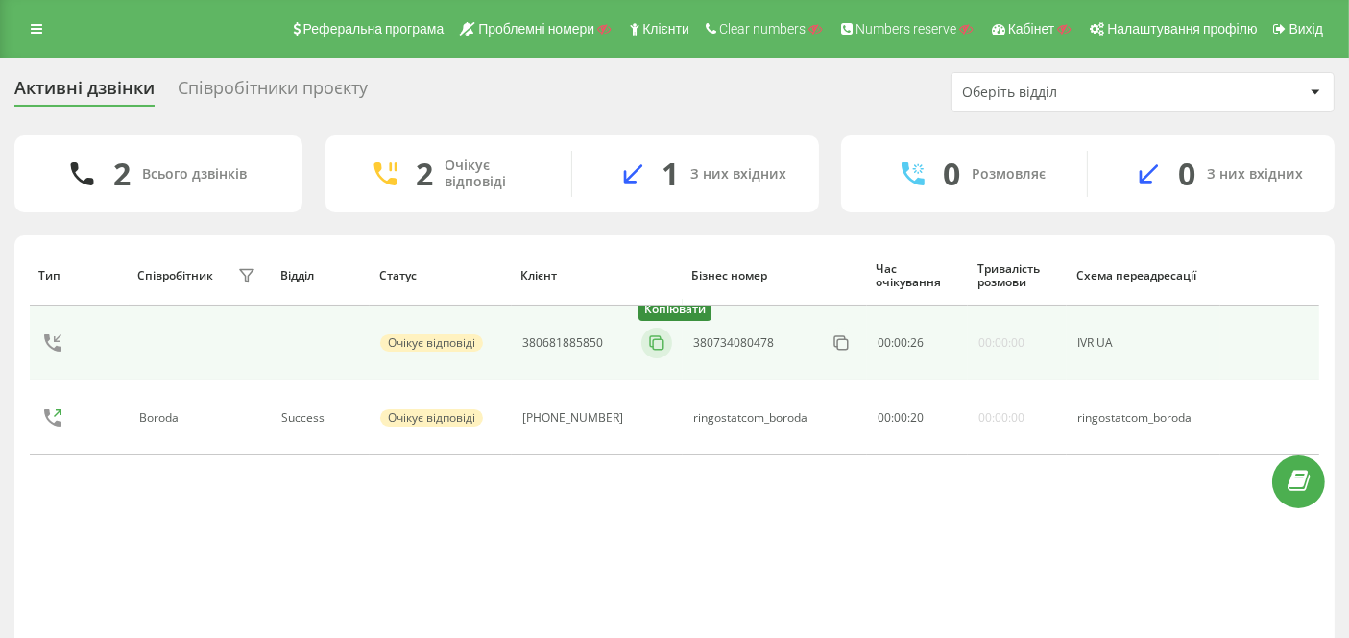
click at [647, 341] on icon at bounding box center [656, 342] width 19 height 19
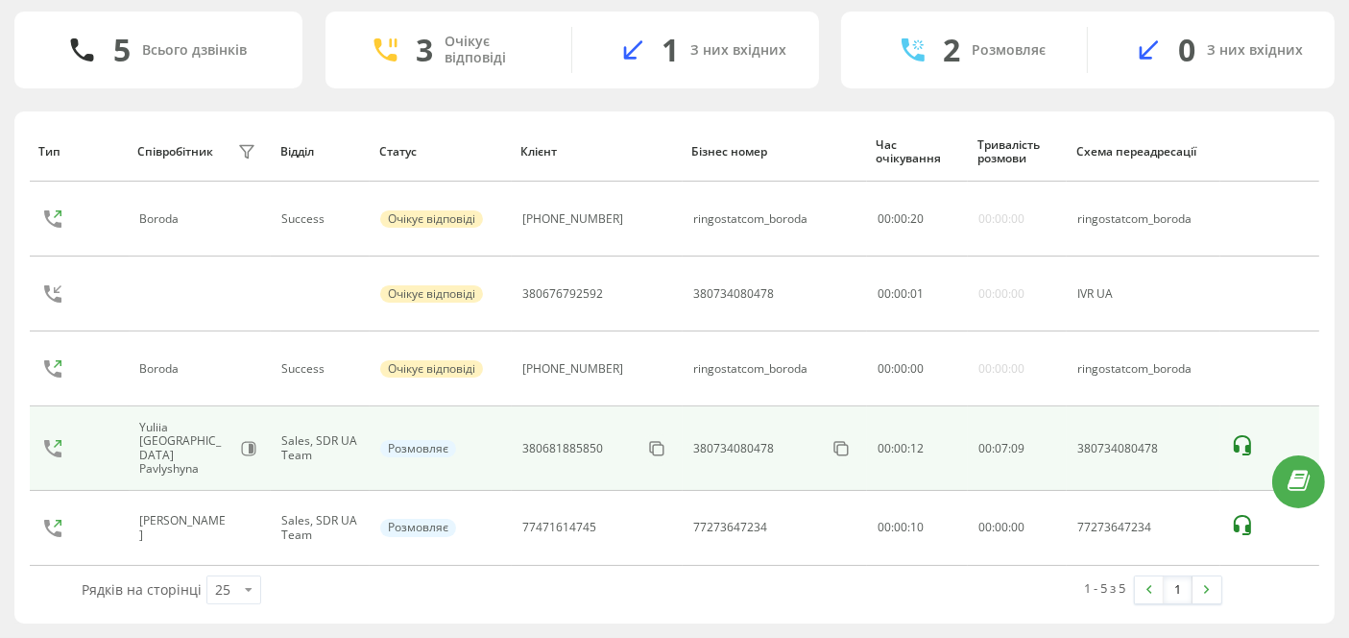
scroll to position [111, 0]
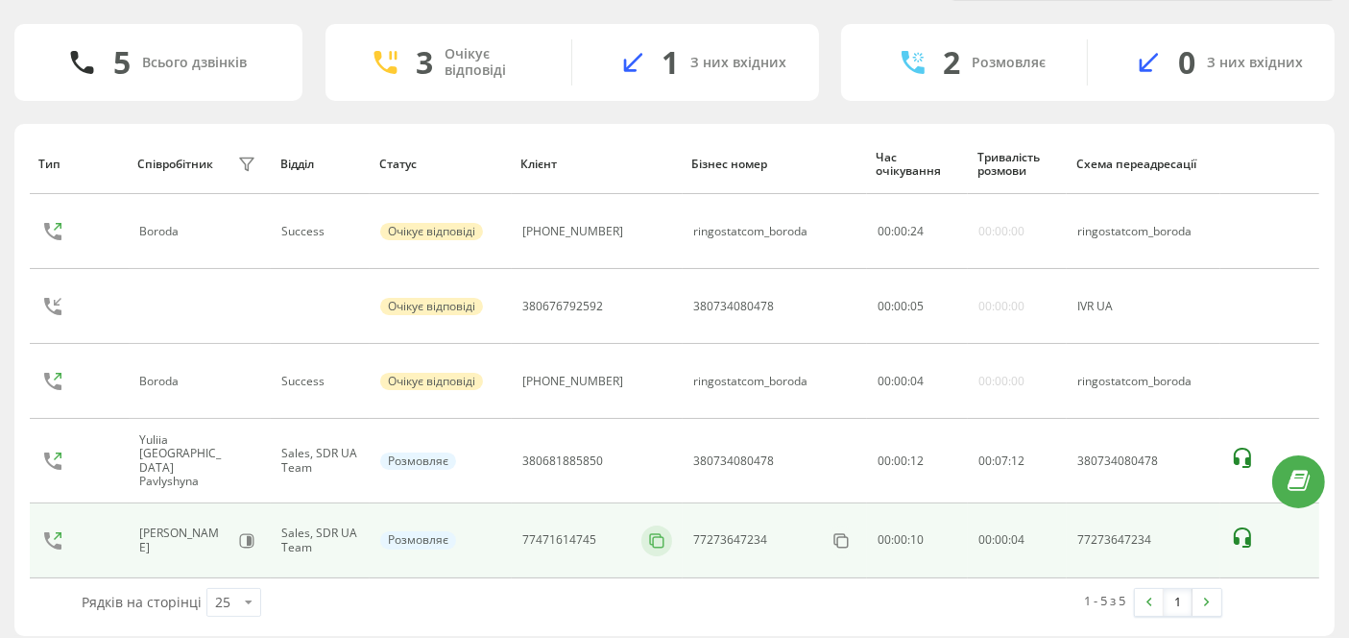
click at [650, 531] on icon at bounding box center [656, 540] width 19 height 19
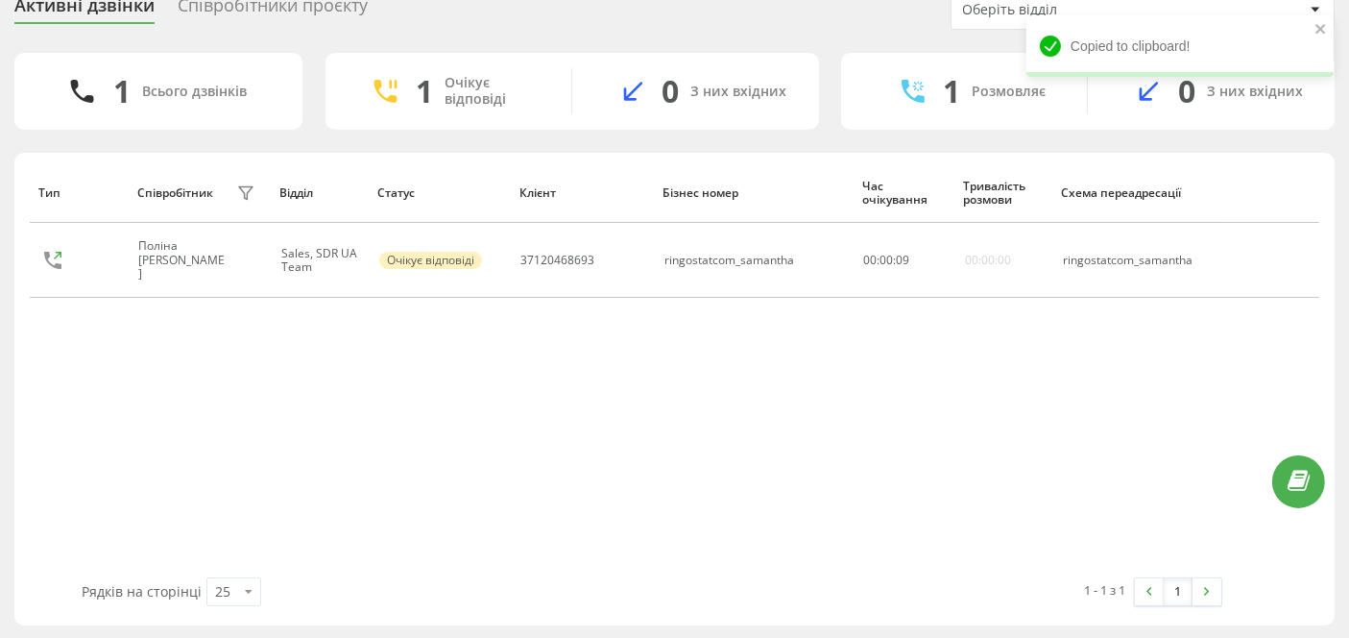
scroll to position [55, 0]
